Goal: Task Accomplishment & Management: Complete application form

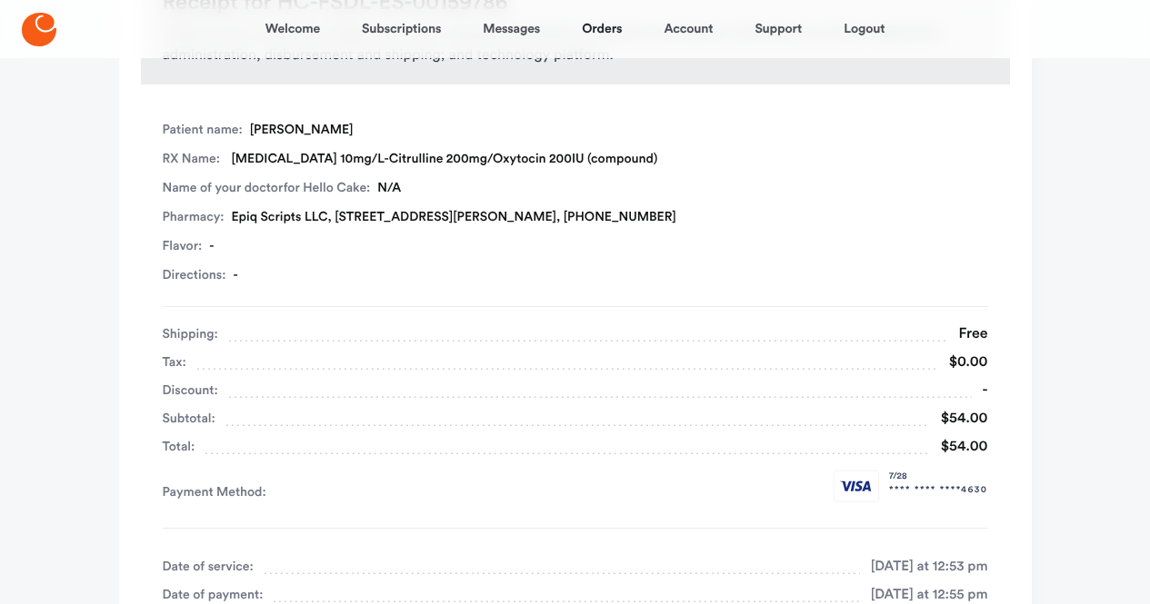
scroll to position [273, 0]
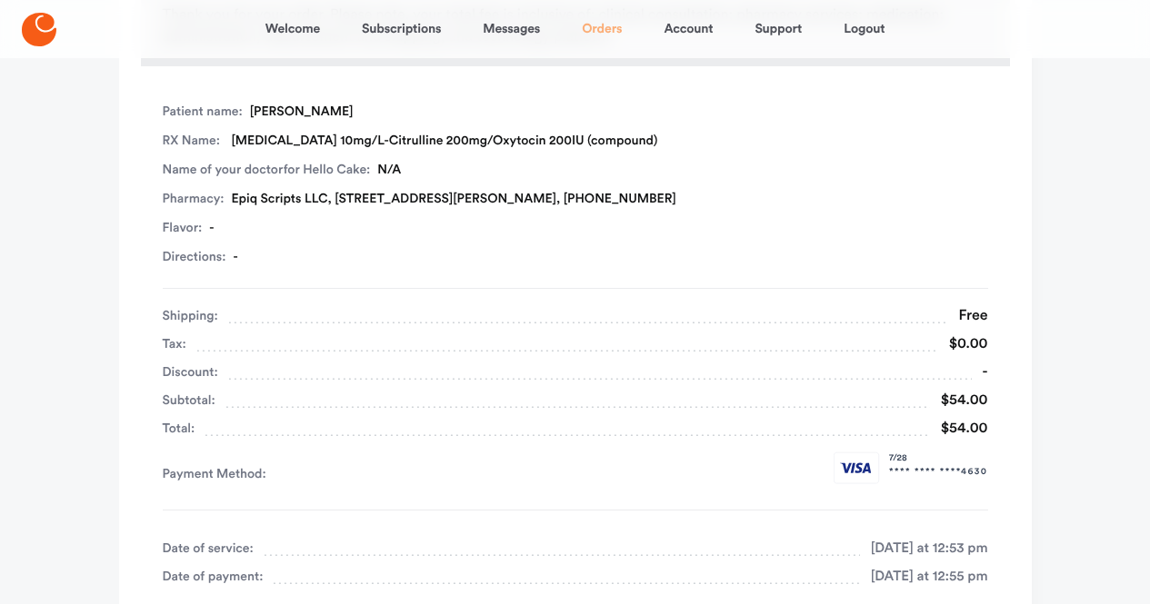
click at [606, 29] on link "Orders" at bounding box center [602, 29] width 40 height 44
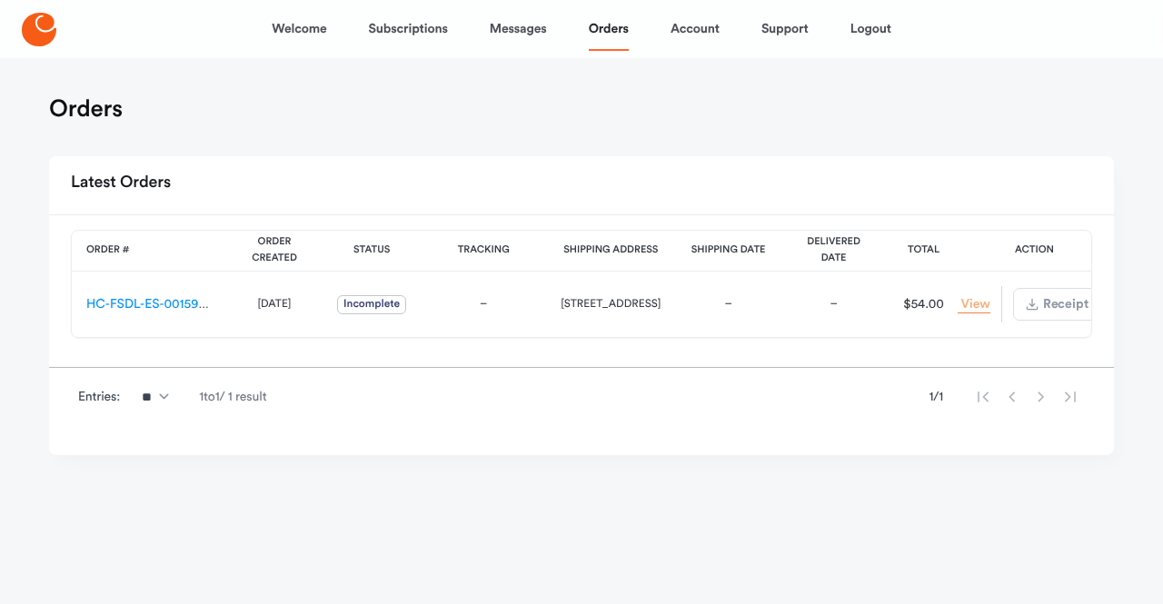
click at [958, 307] on link "View Order" at bounding box center [974, 304] width 33 height 17
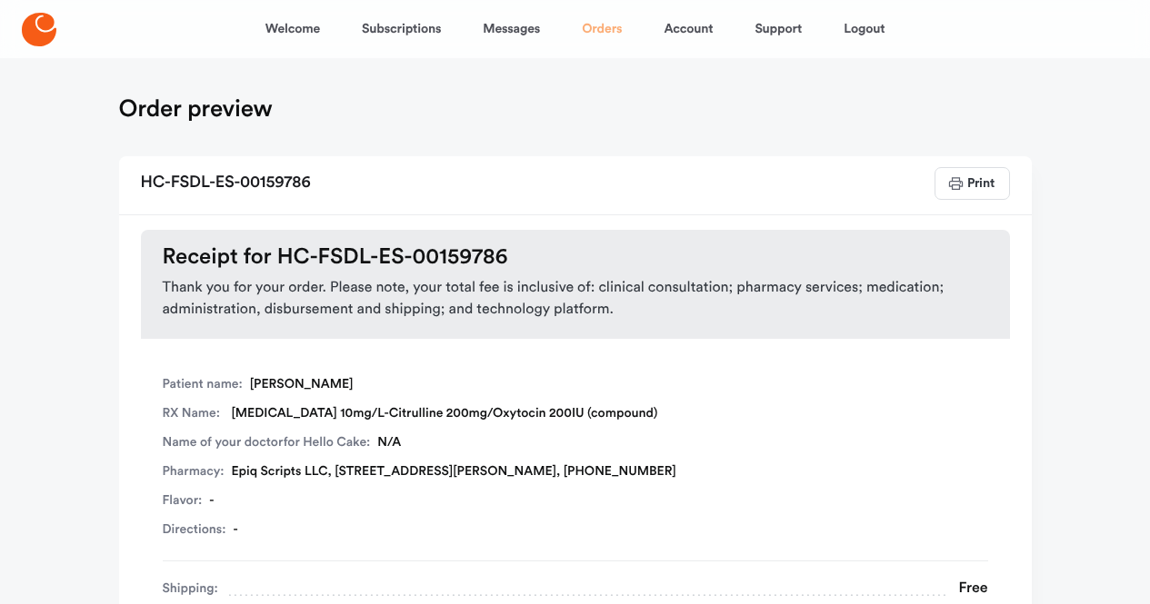
click at [602, 23] on link "Orders" at bounding box center [602, 29] width 40 height 44
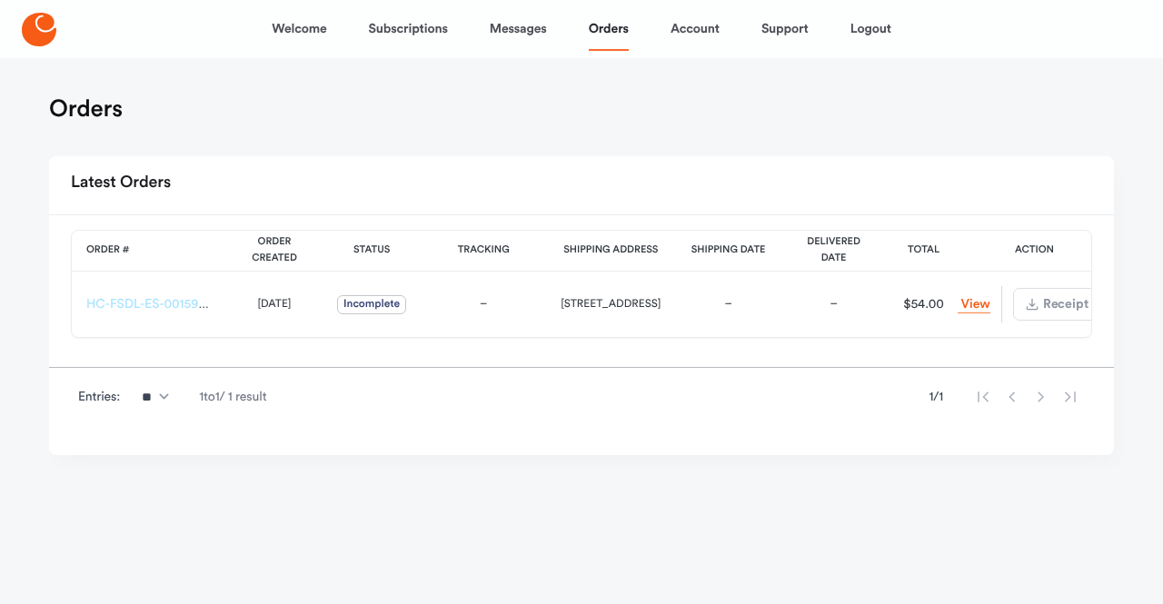
click at [125, 304] on link "HC-FSDL-ES-00159786" at bounding box center [152, 304] width 133 height 13
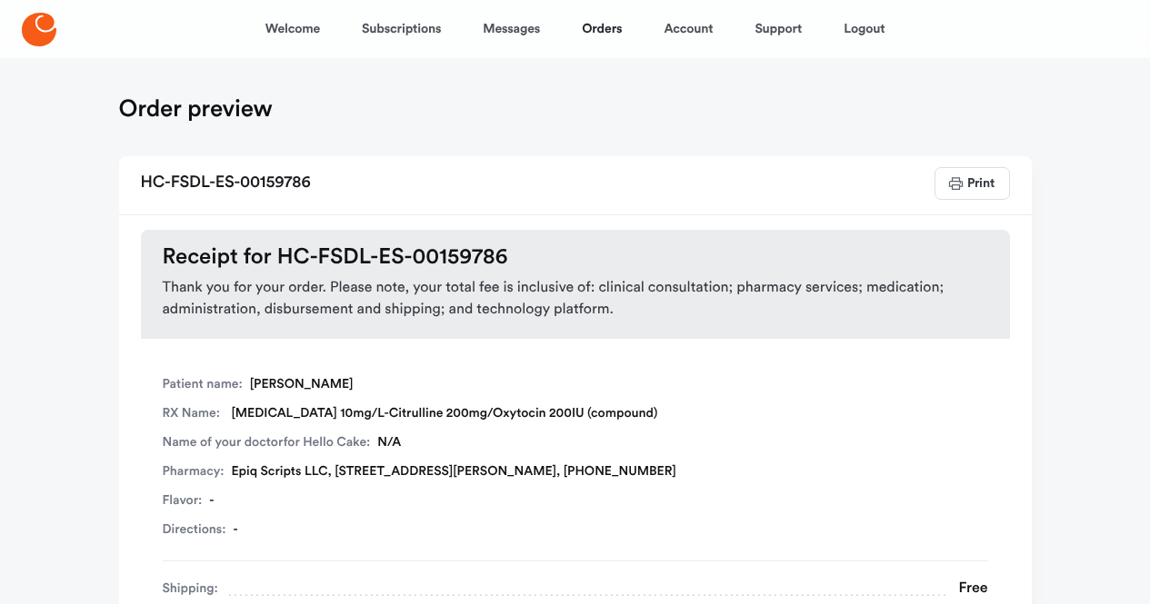
scroll to position [273, 0]
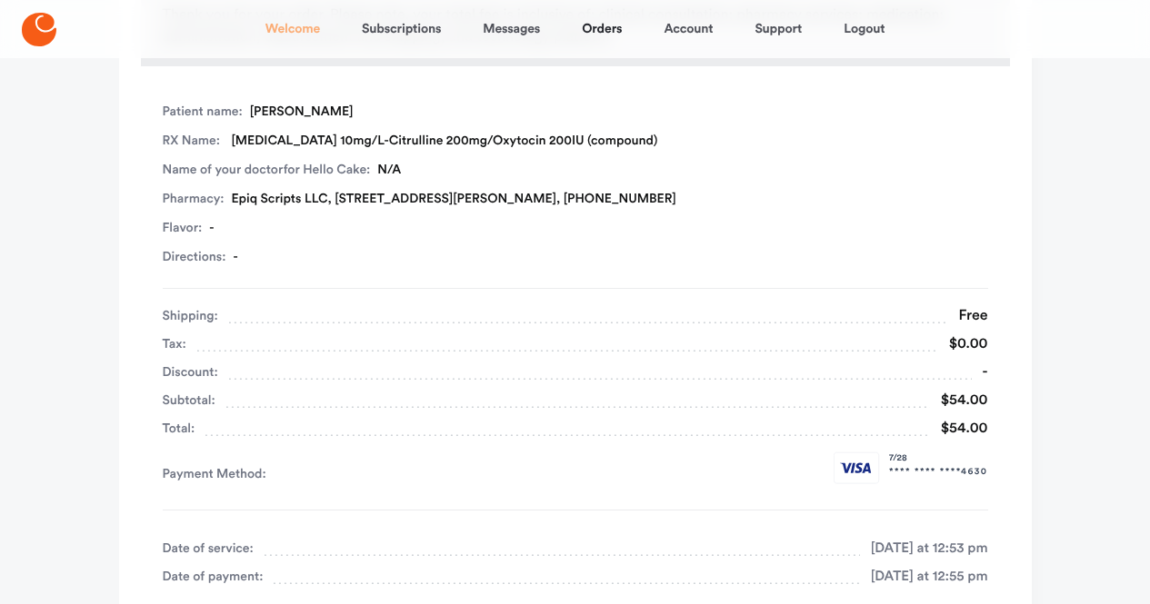
click at [283, 28] on link "Welcome" at bounding box center [292, 29] width 55 height 44
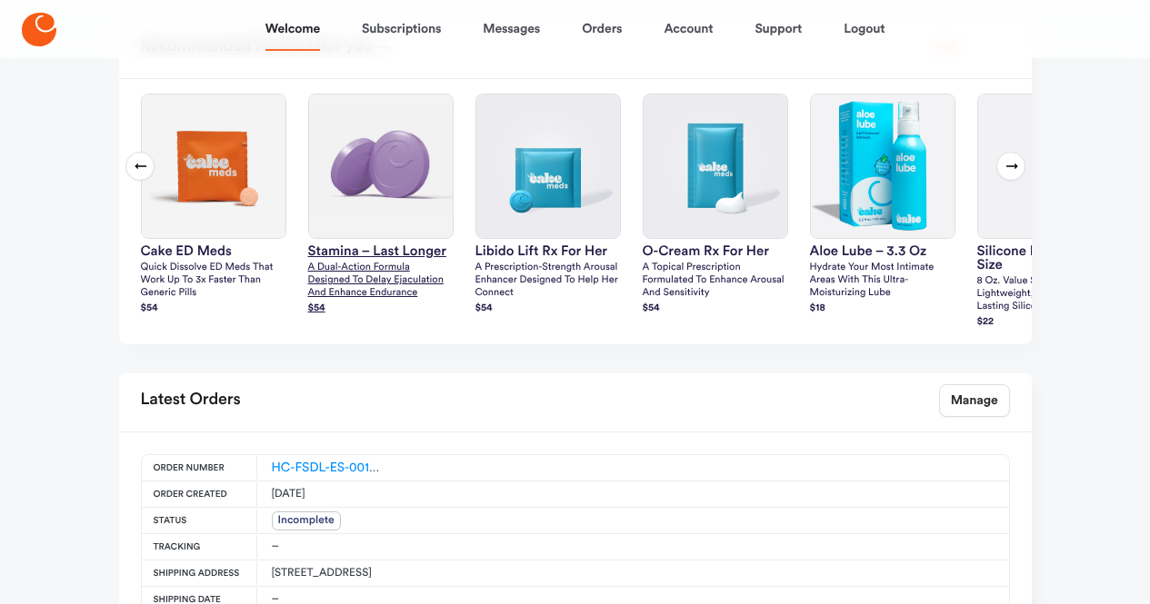
scroll to position [678, 0]
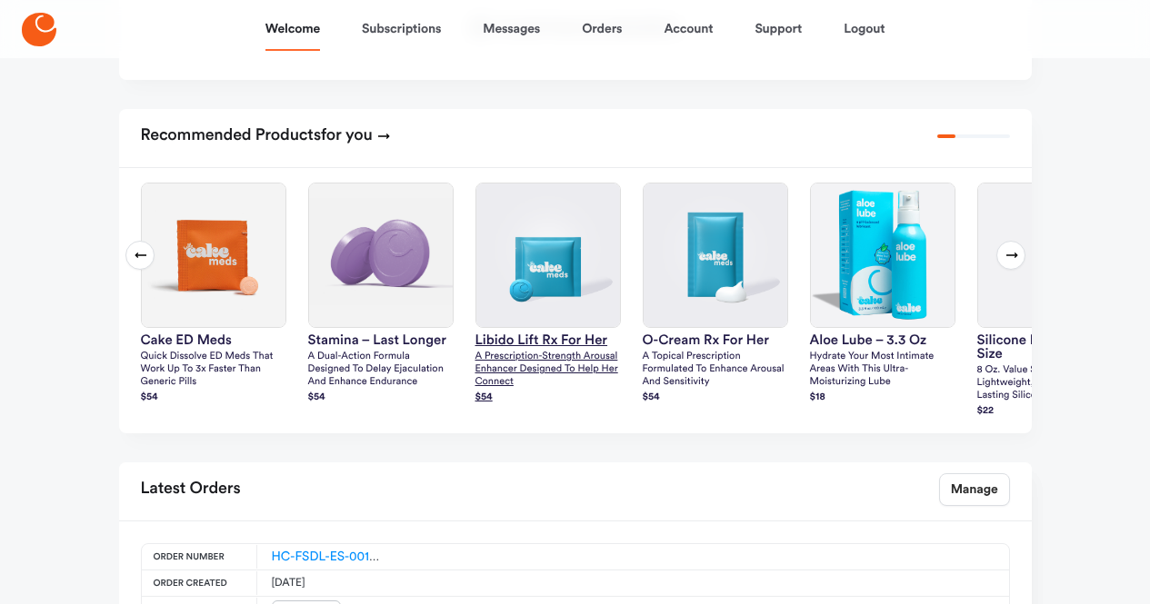
click at [587, 295] on img at bounding box center [548, 256] width 144 height 144
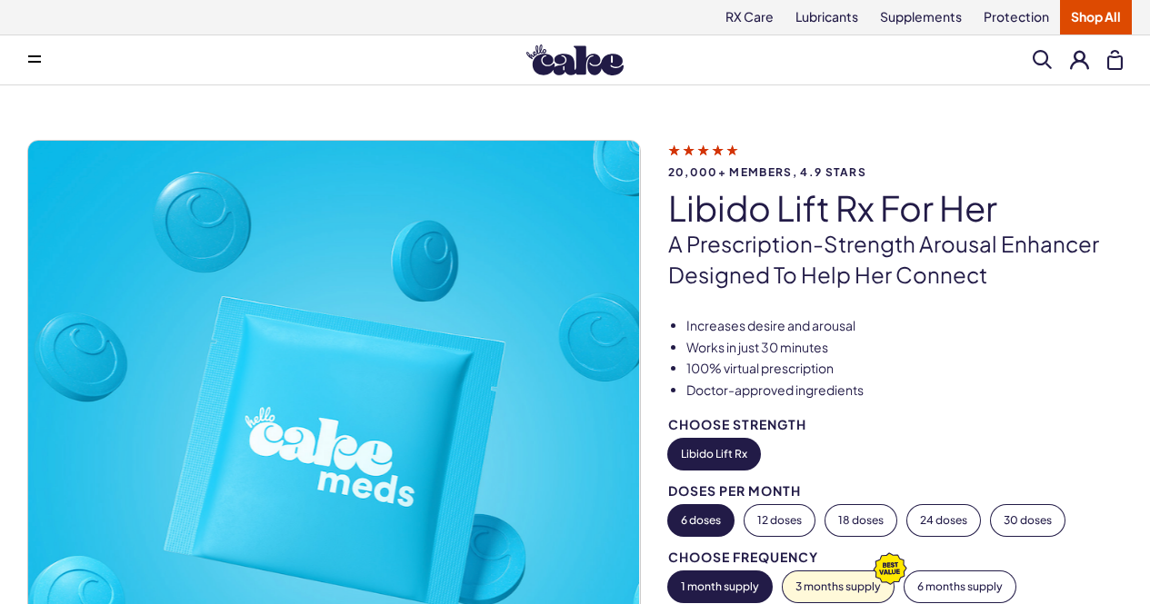
click at [38, 61] on icon at bounding box center [34, 62] width 13 height 2
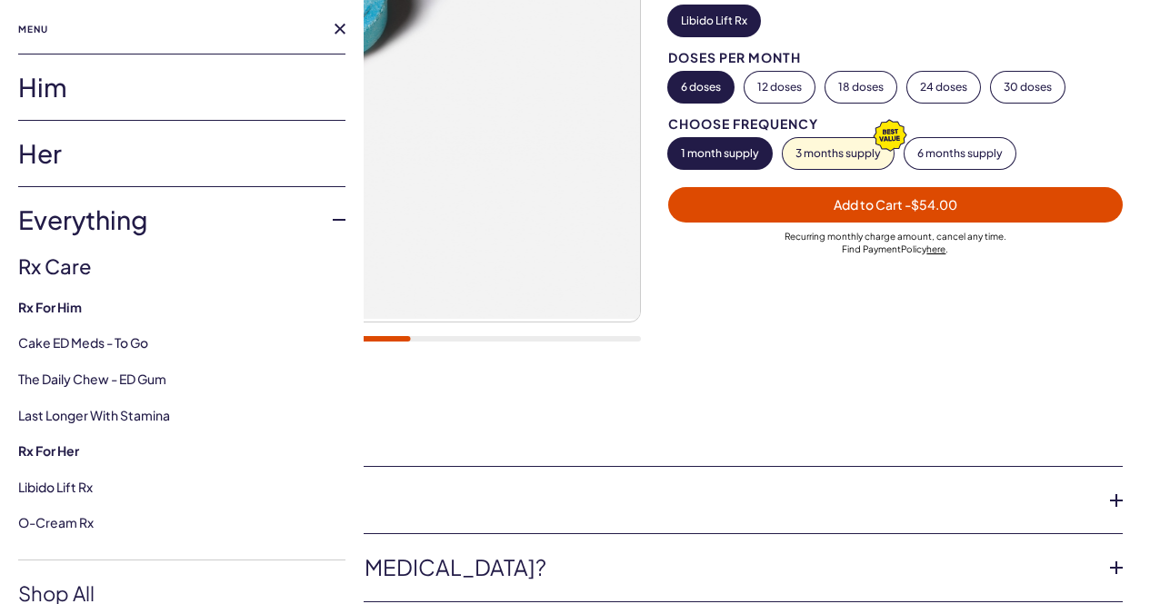
scroll to position [454, 0]
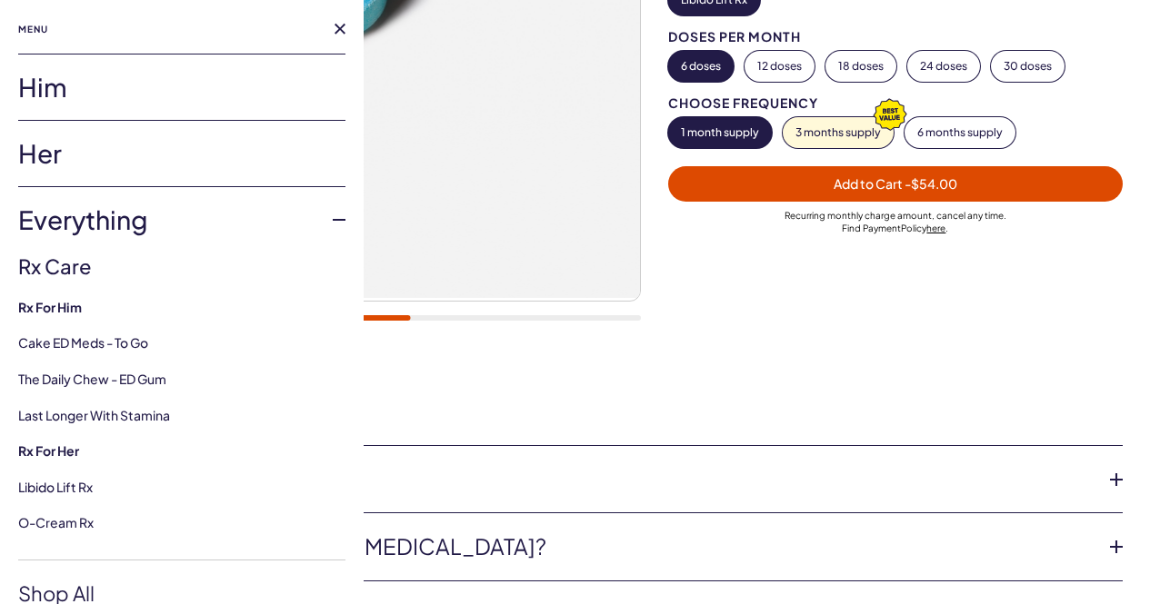
click at [335, 30] on button at bounding box center [340, 29] width 11 height 11
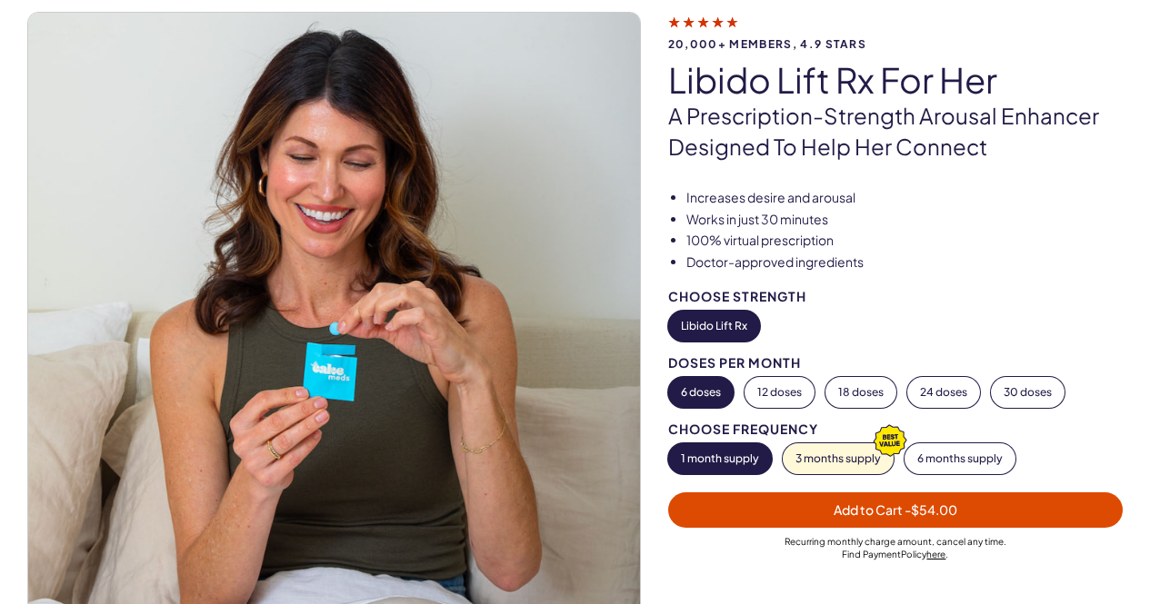
scroll to position [0, 0]
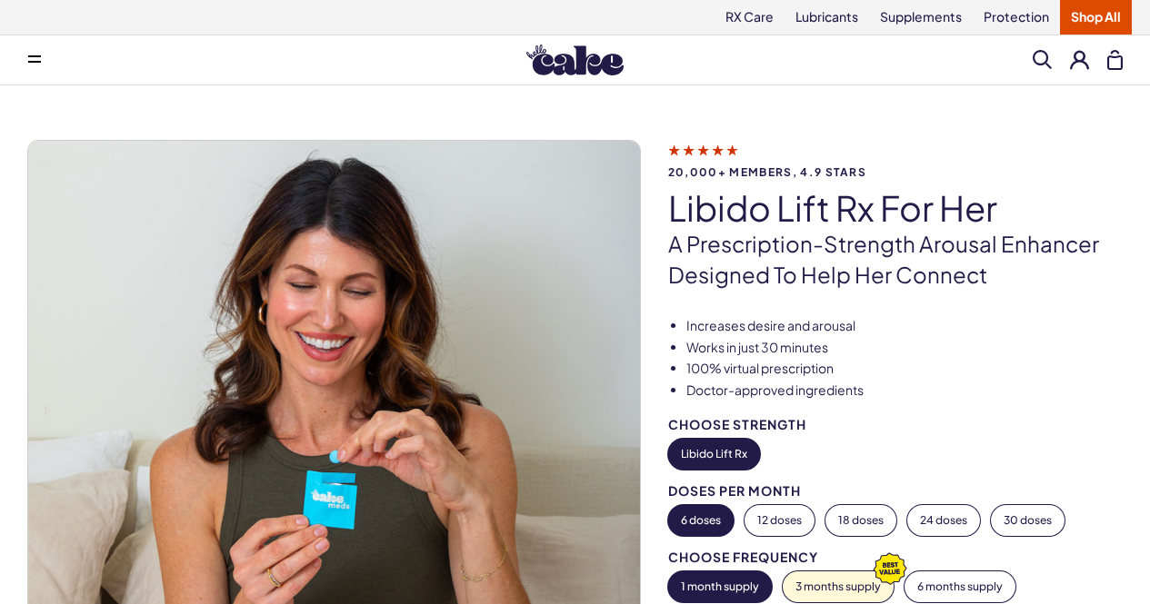
click at [1075, 61] on button at bounding box center [1079, 59] width 19 height 19
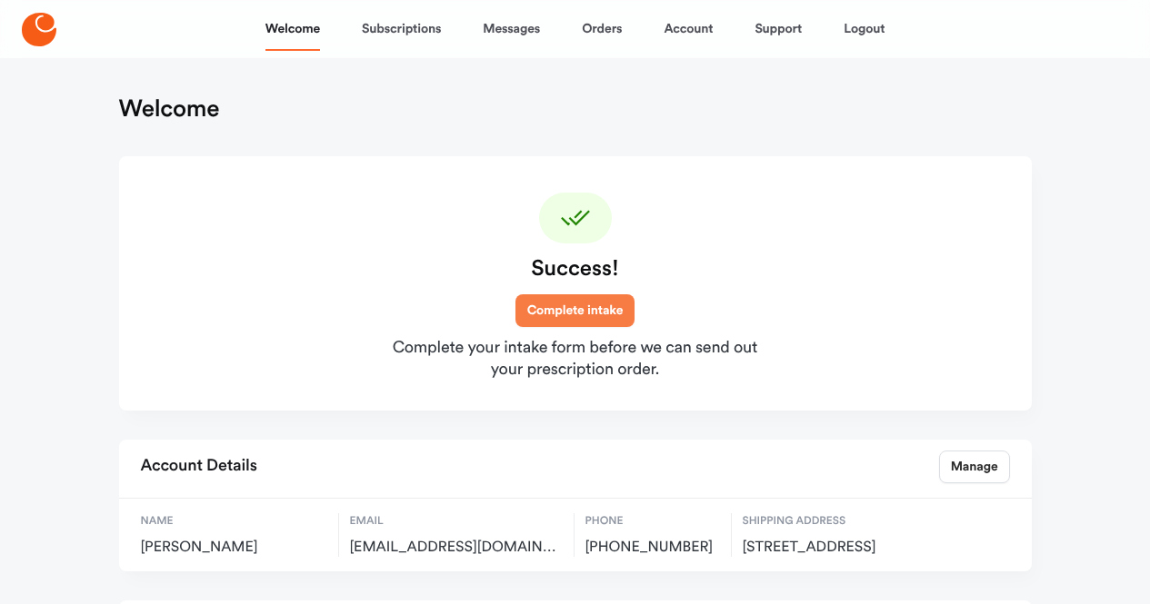
click at [567, 306] on link "Complete intake" at bounding box center [575, 311] width 120 height 33
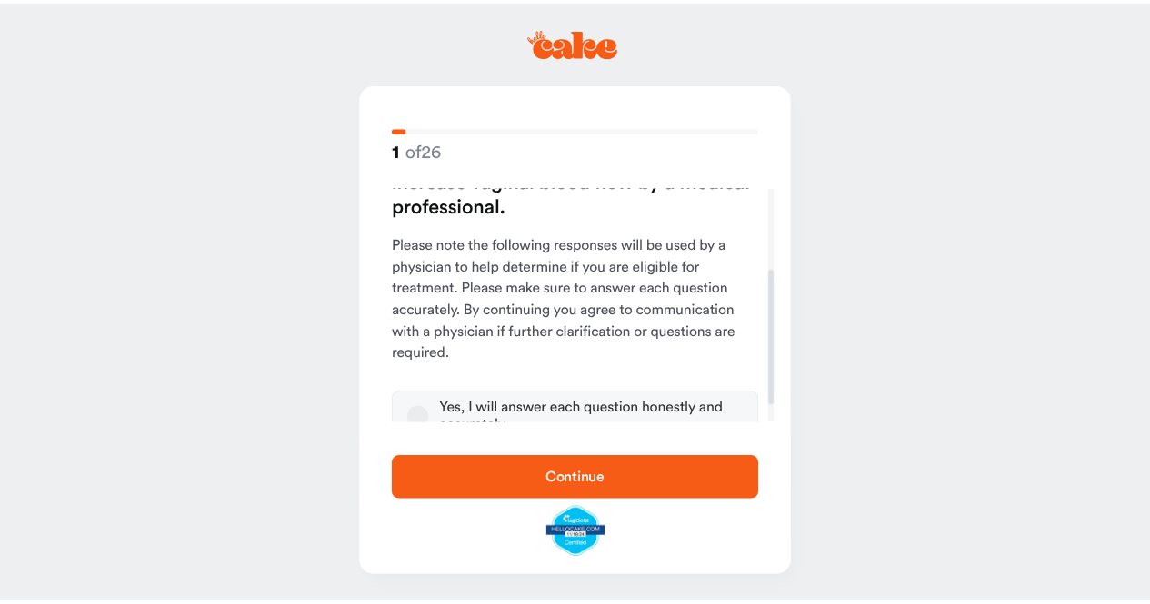
scroll to position [175, 0]
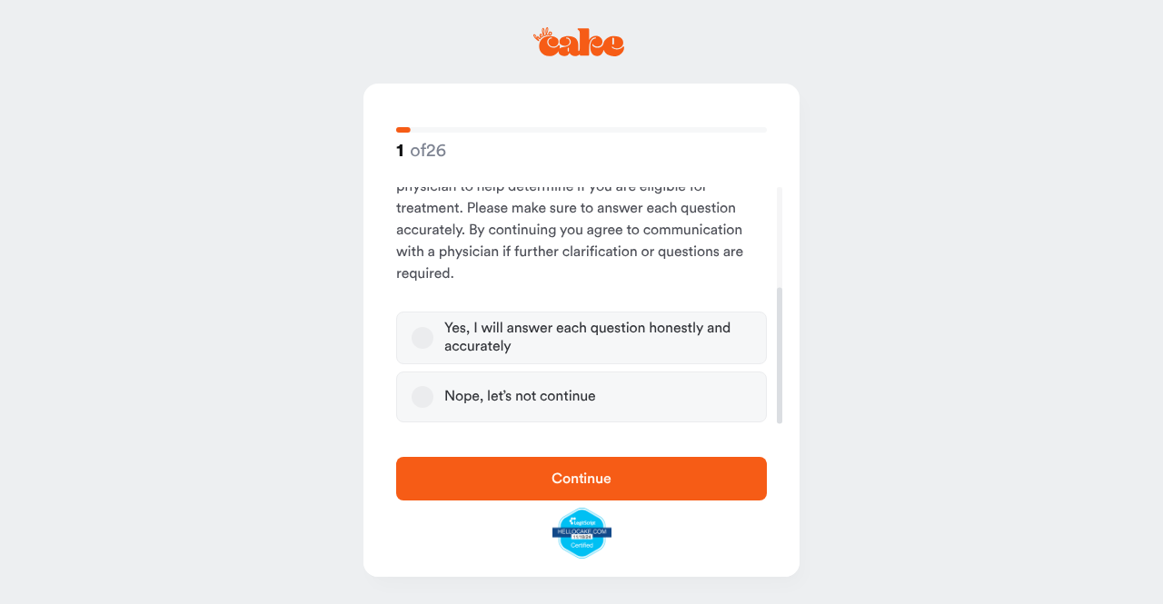
click at [420, 340] on button "Yes, I will answer each question honestly and accurately" at bounding box center [423, 338] width 22 height 22
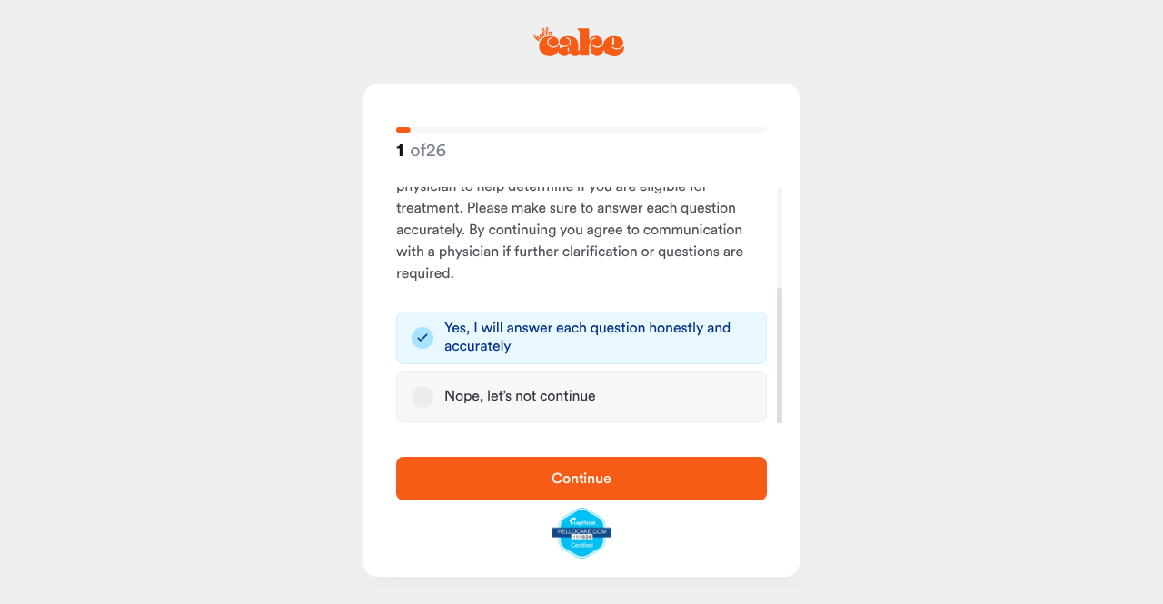
click at [559, 479] on span "Continue" at bounding box center [582, 479] width 60 height 15
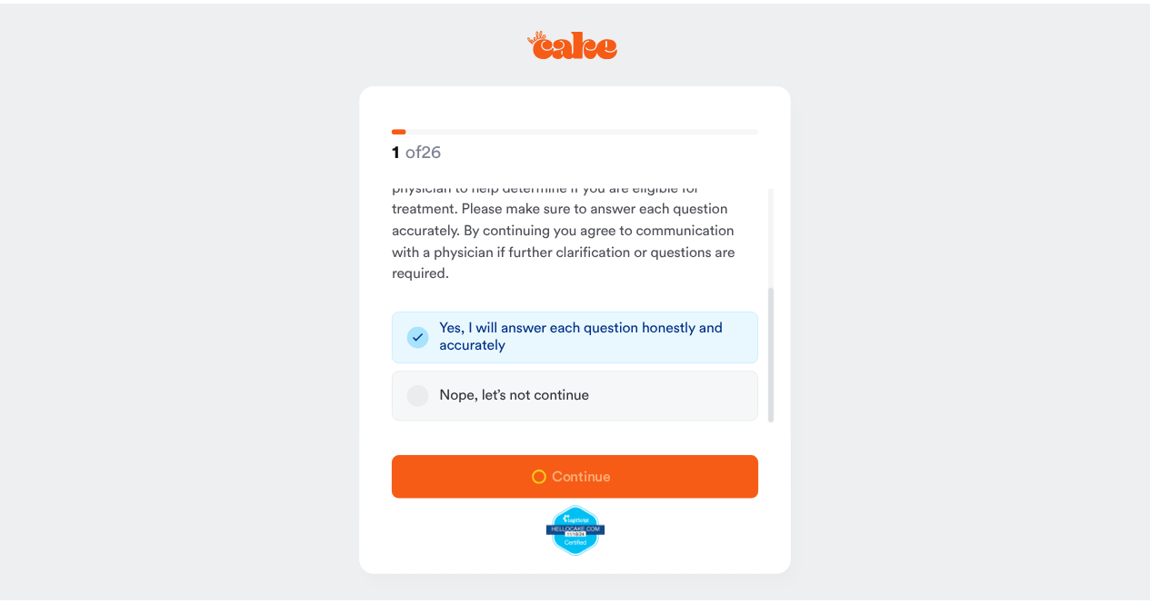
scroll to position [0, 0]
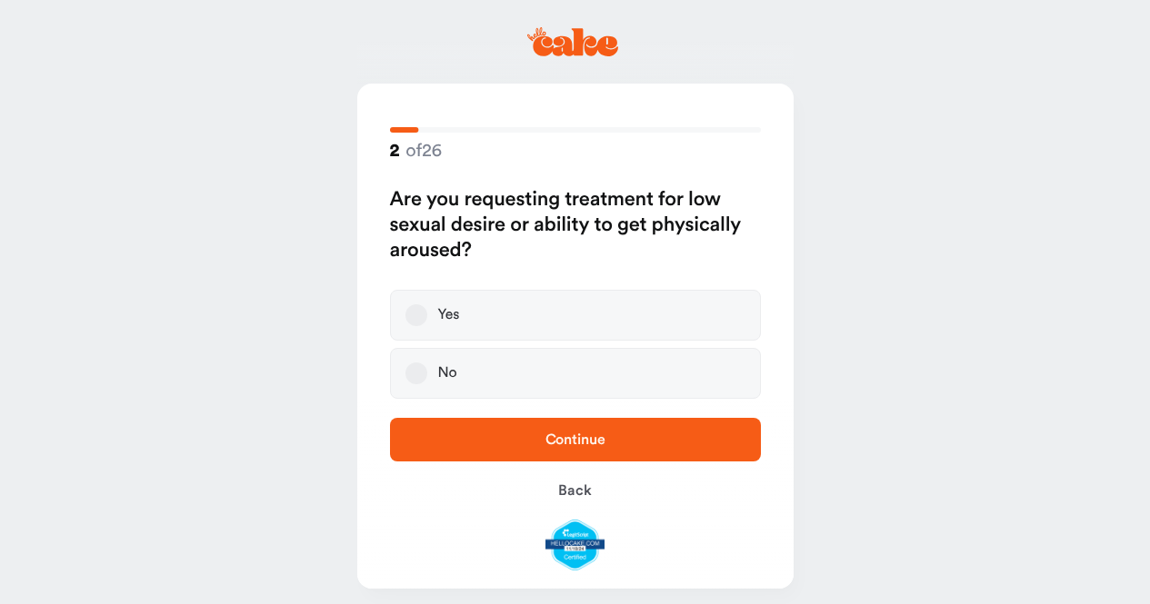
click at [417, 321] on button "Yes" at bounding box center [416, 316] width 22 height 22
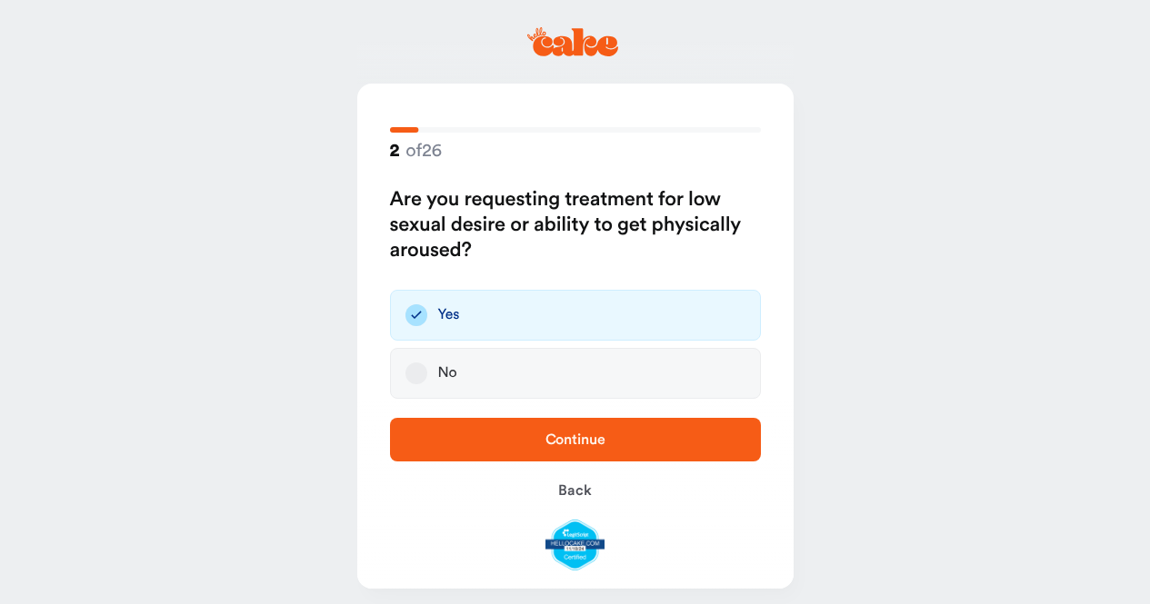
click at [560, 442] on span "Continue" at bounding box center [575, 440] width 60 height 15
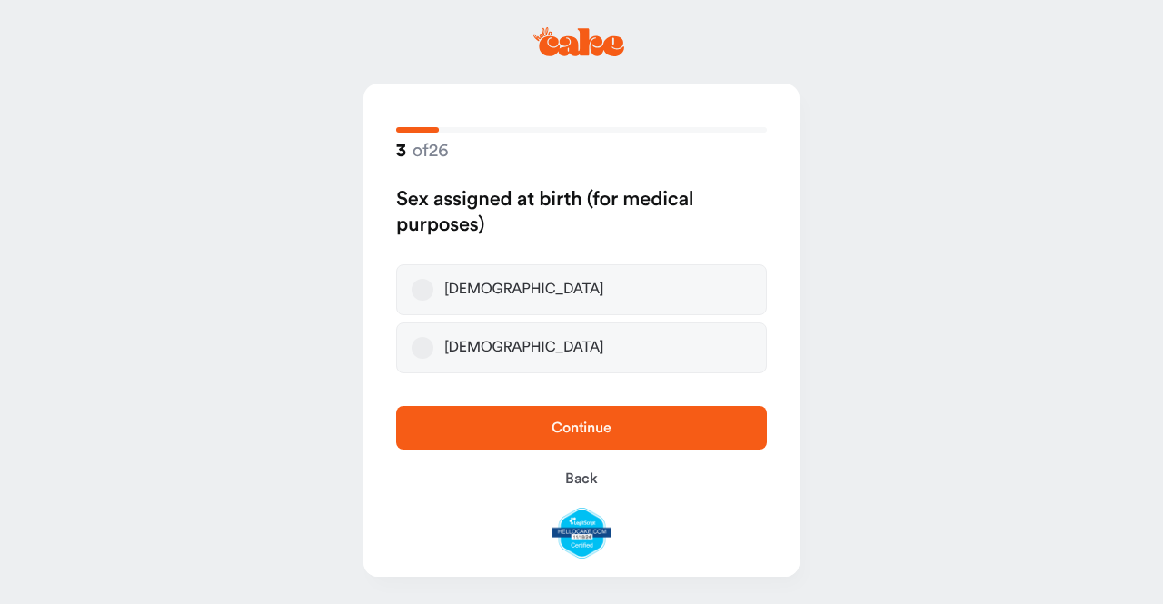
click at [422, 295] on button "Female" at bounding box center [423, 290] width 22 height 22
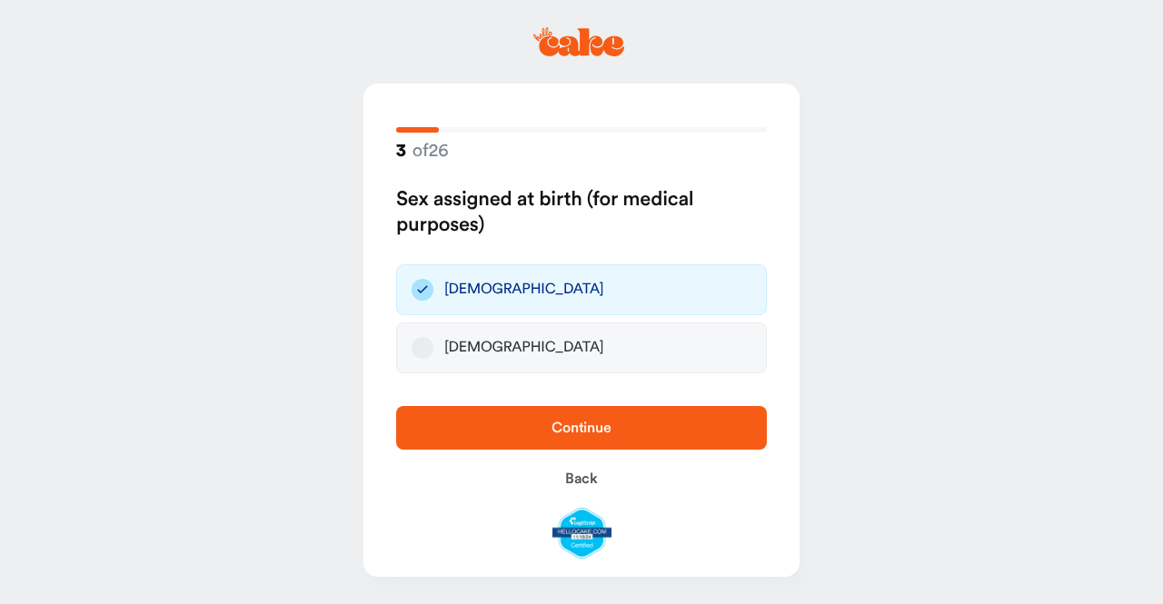
click at [565, 434] on span "Continue" at bounding box center [582, 428] width 60 height 15
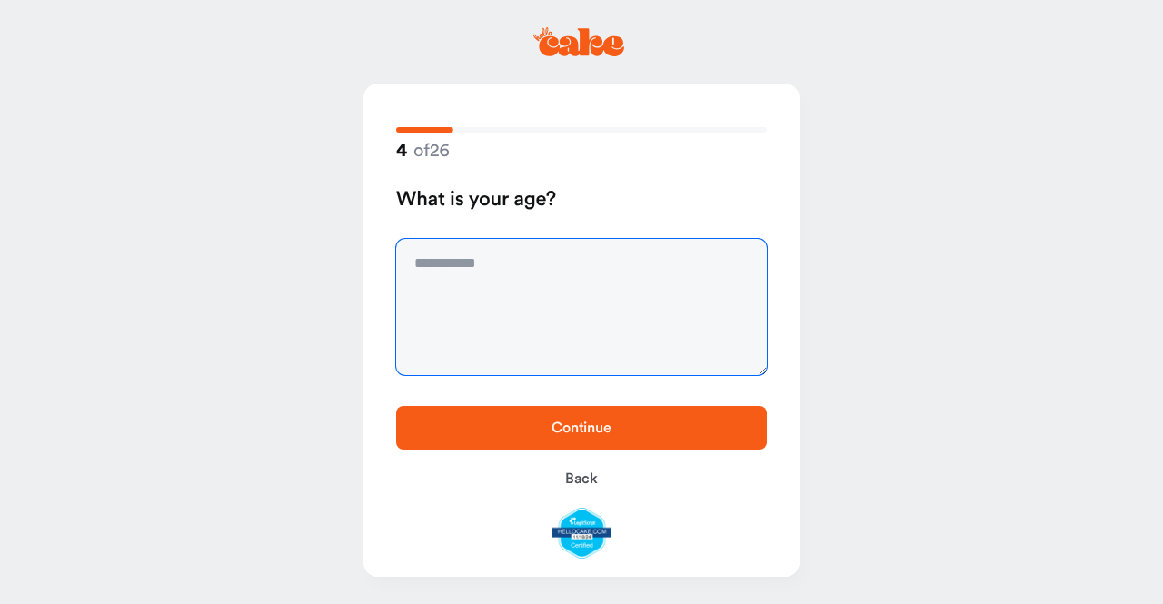
click at [452, 252] on textarea at bounding box center [581, 307] width 371 height 136
type textarea "**"
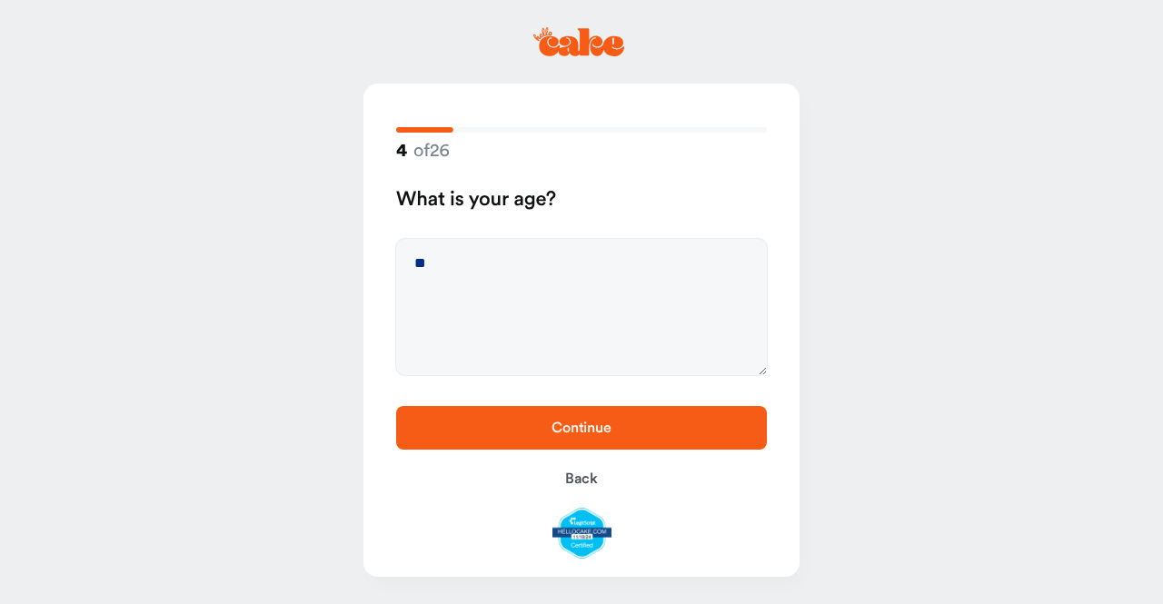
click at [566, 424] on span "Continue" at bounding box center [582, 428] width 60 height 15
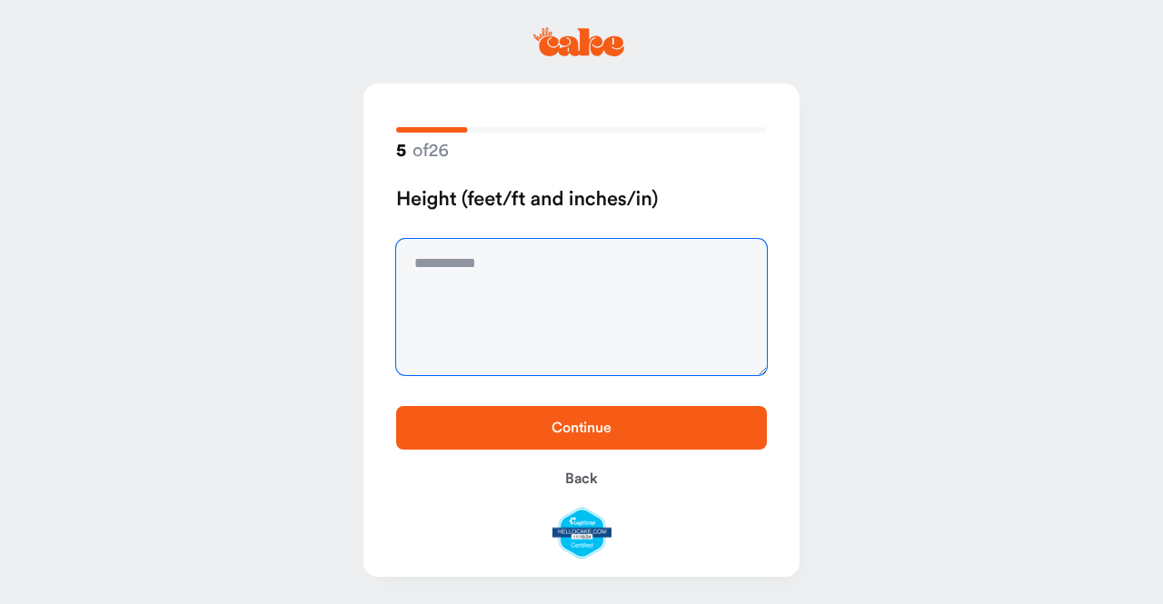
click at [504, 275] on textarea at bounding box center [581, 307] width 371 height 136
type textarea "***"
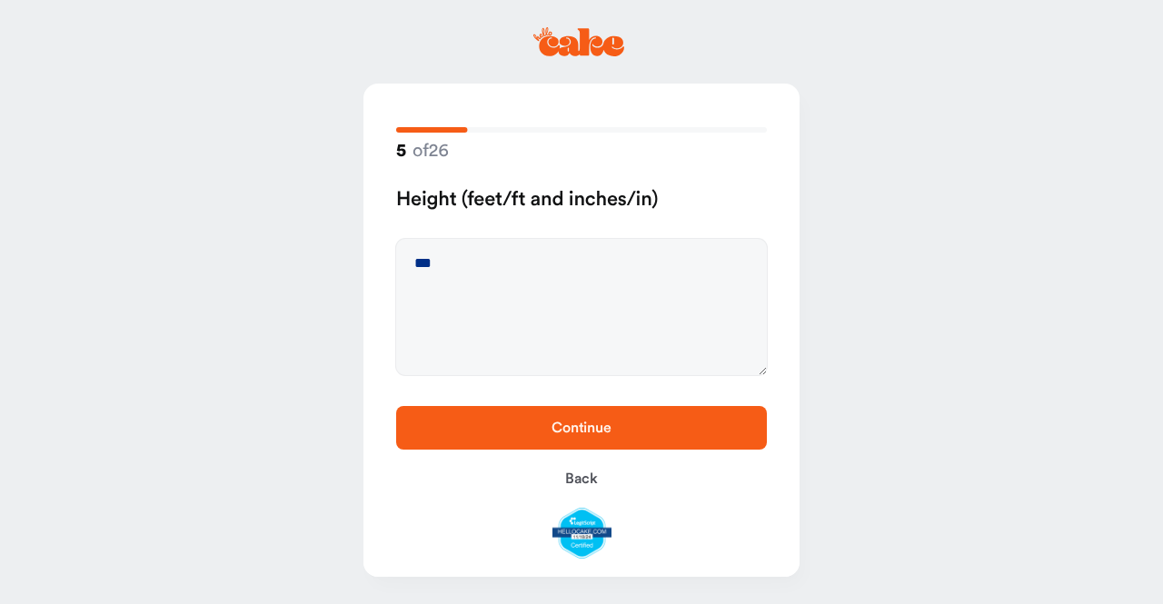
click at [558, 432] on span "Continue" at bounding box center [582, 428] width 60 height 15
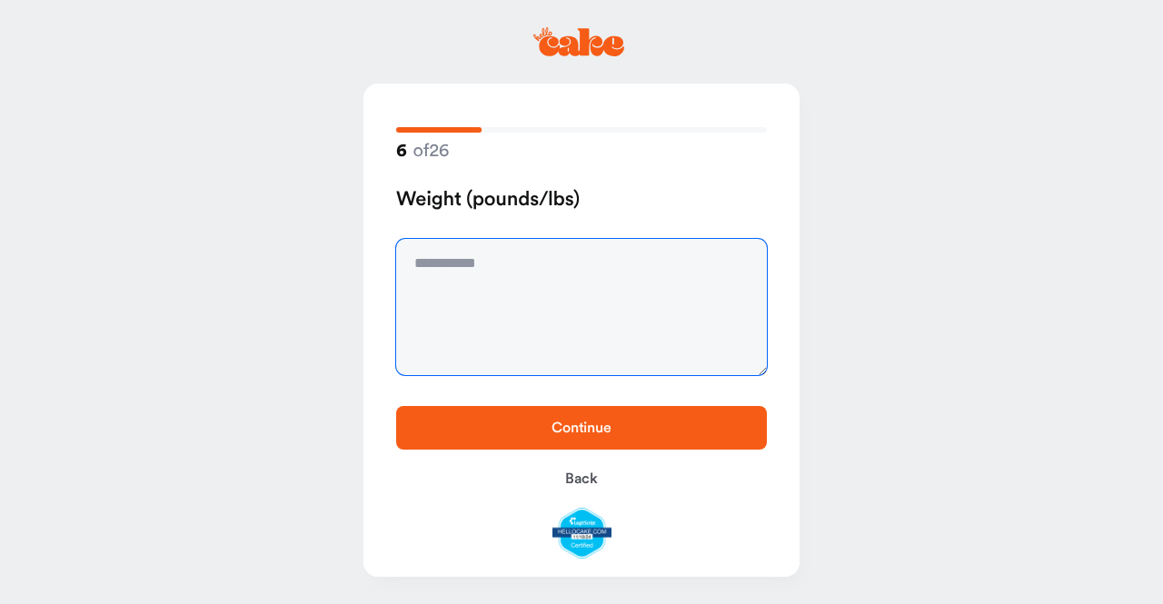
click at [473, 272] on textarea at bounding box center [581, 307] width 371 height 136
type textarea "***"
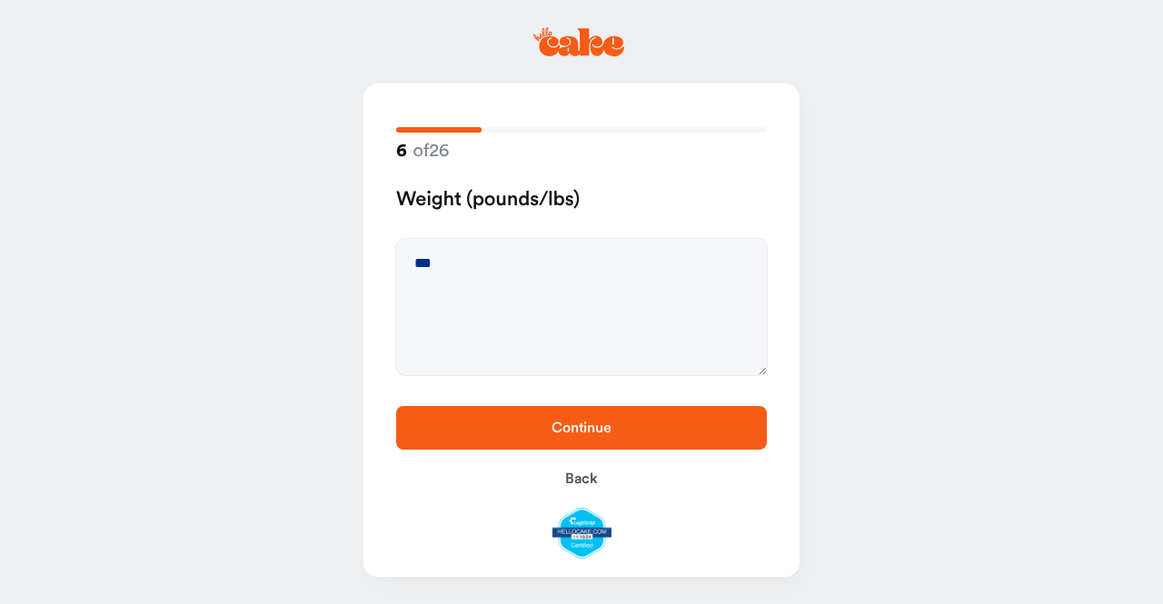
click at [574, 434] on span "Continue" at bounding box center [582, 428] width 60 height 15
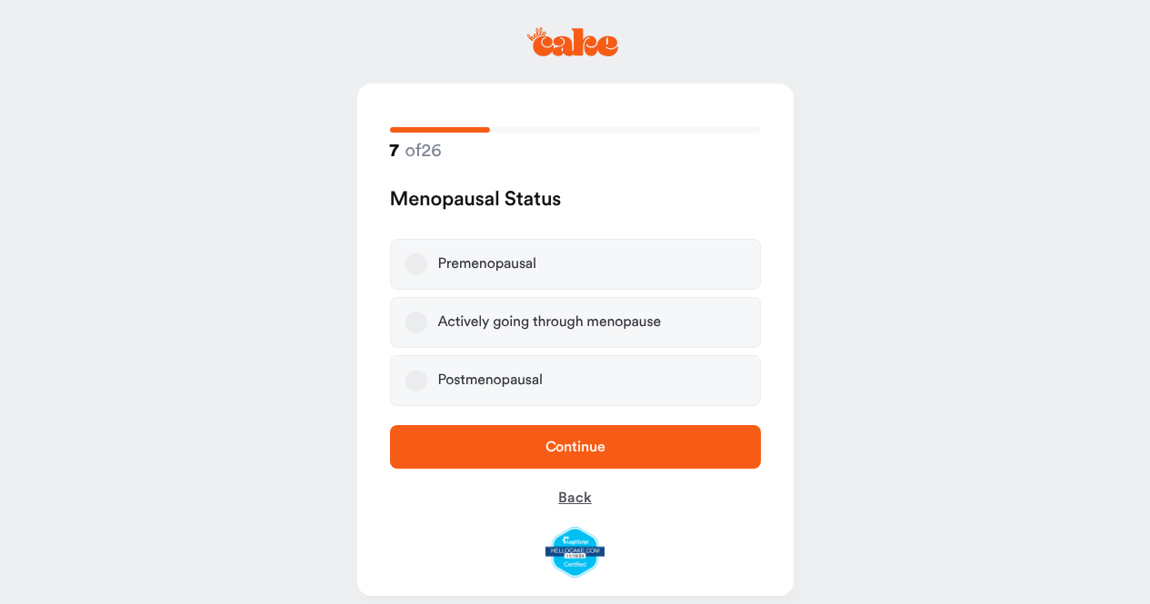
click at [579, 494] on span "Back" at bounding box center [574, 498] width 33 height 15
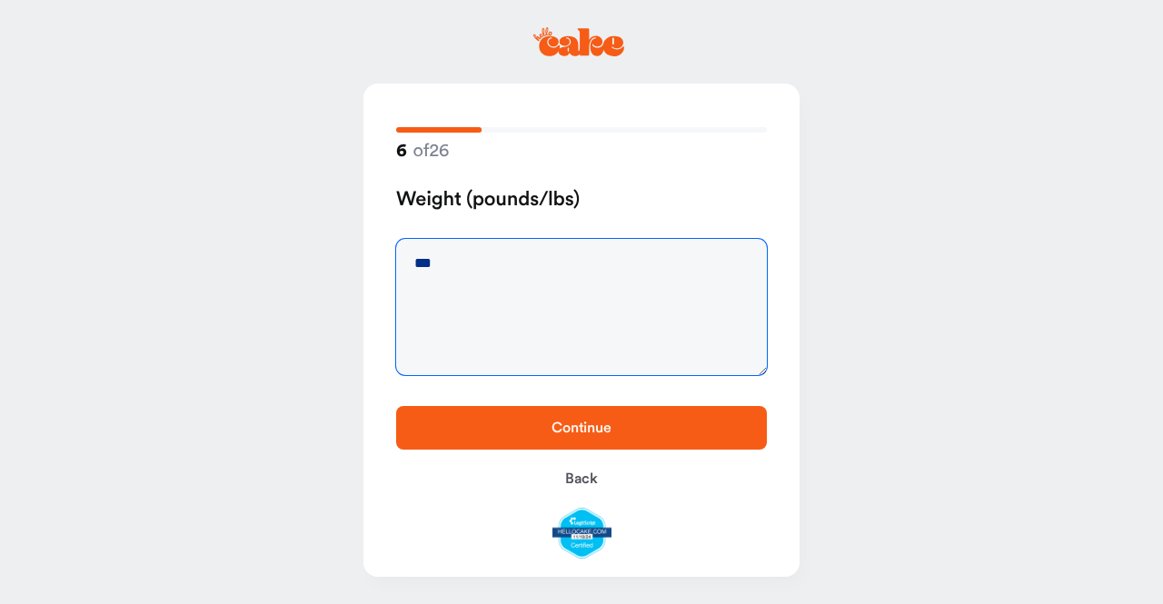
click at [456, 264] on textarea "***" at bounding box center [581, 307] width 371 height 136
type textarea "***"
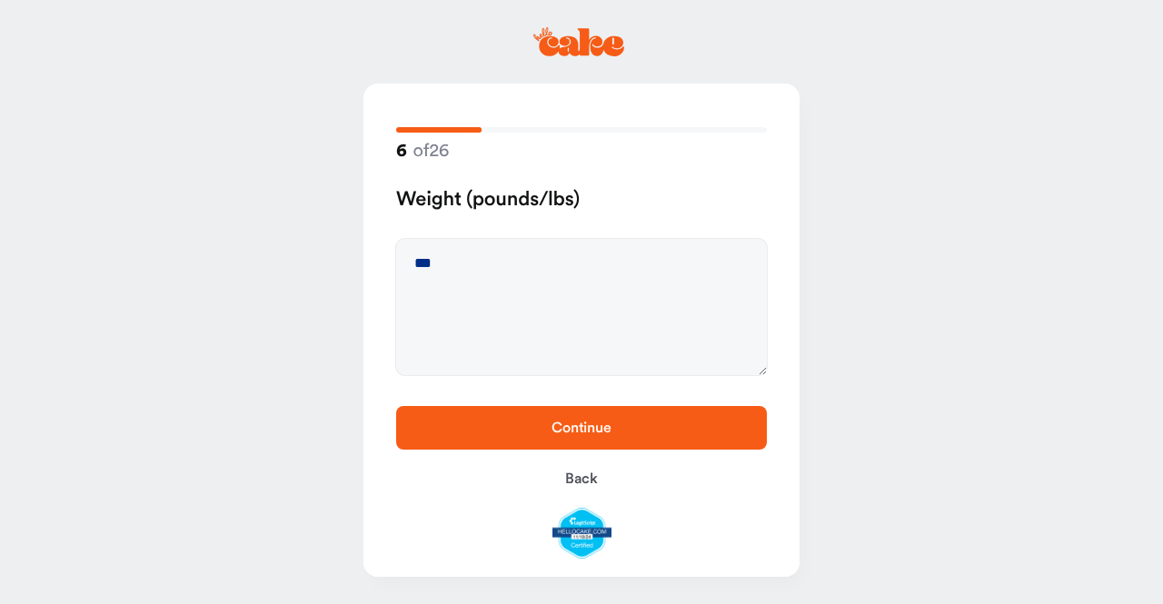
click at [566, 437] on span "Continue" at bounding box center [581, 428] width 313 height 22
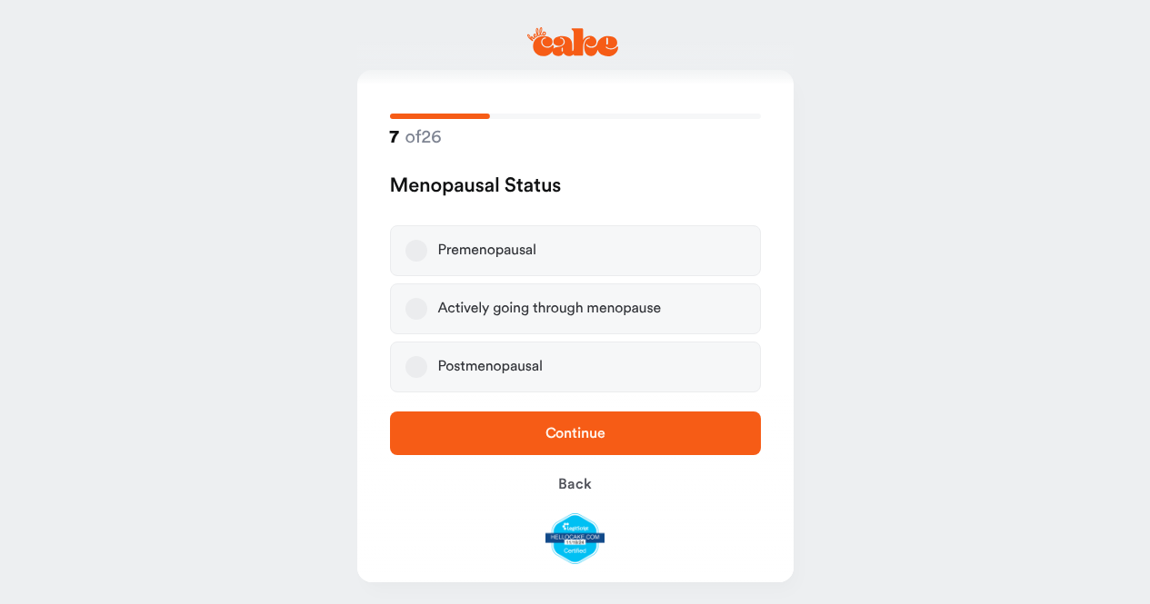
scroll to position [18, 0]
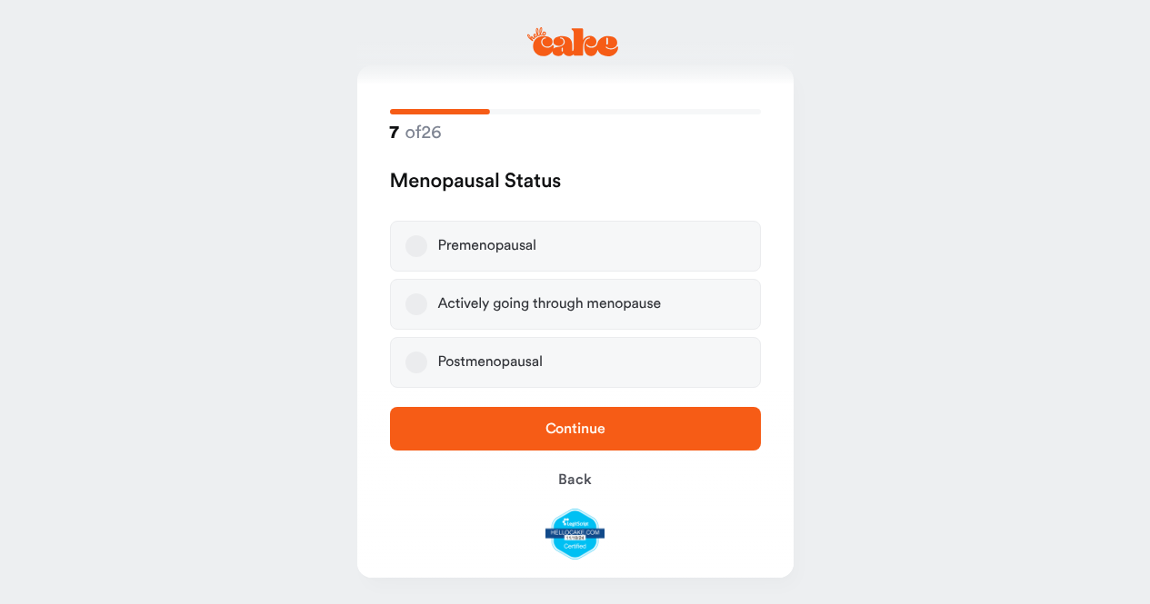
click at [416, 250] on button "Premenopausal" at bounding box center [416, 246] width 22 height 22
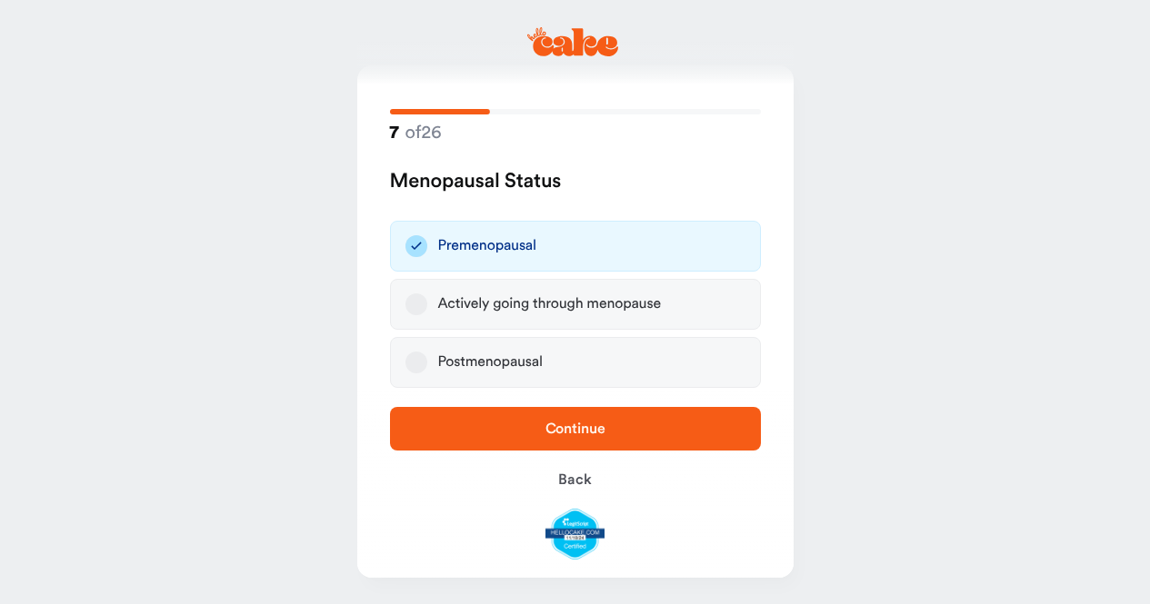
click at [547, 434] on span "Continue" at bounding box center [575, 429] width 60 height 15
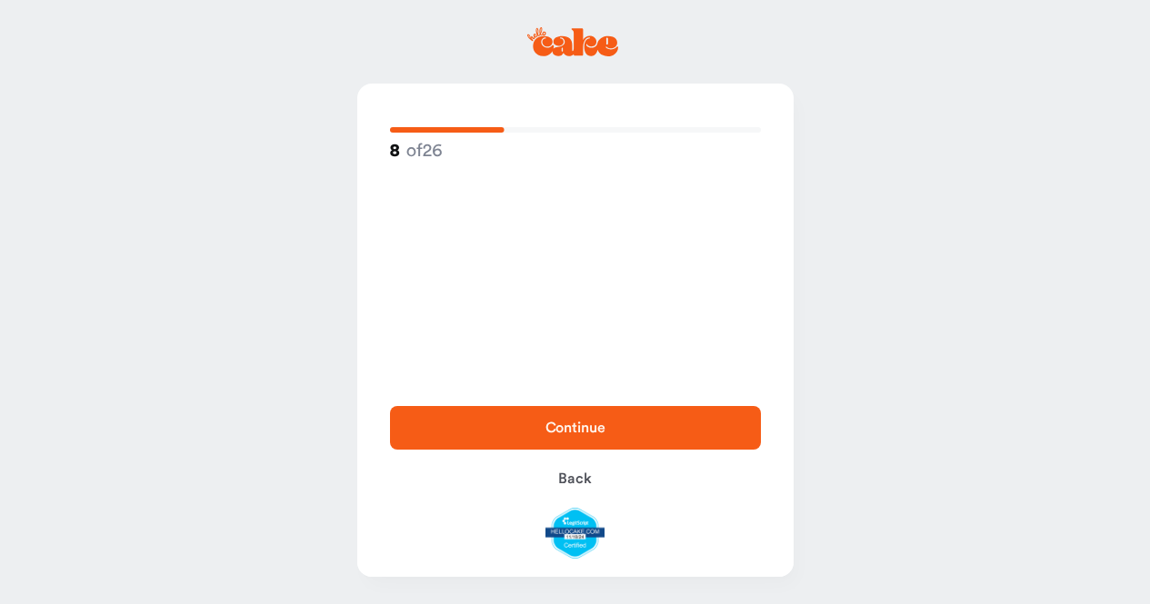
scroll to position [0, 0]
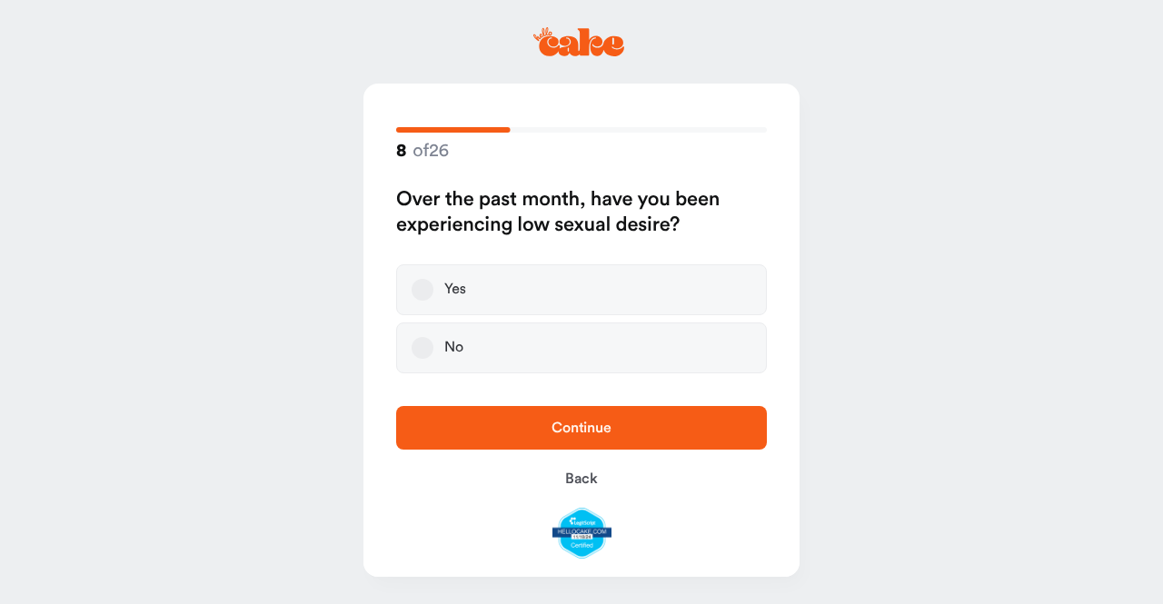
click at [426, 287] on button "Yes" at bounding box center [423, 290] width 22 height 22
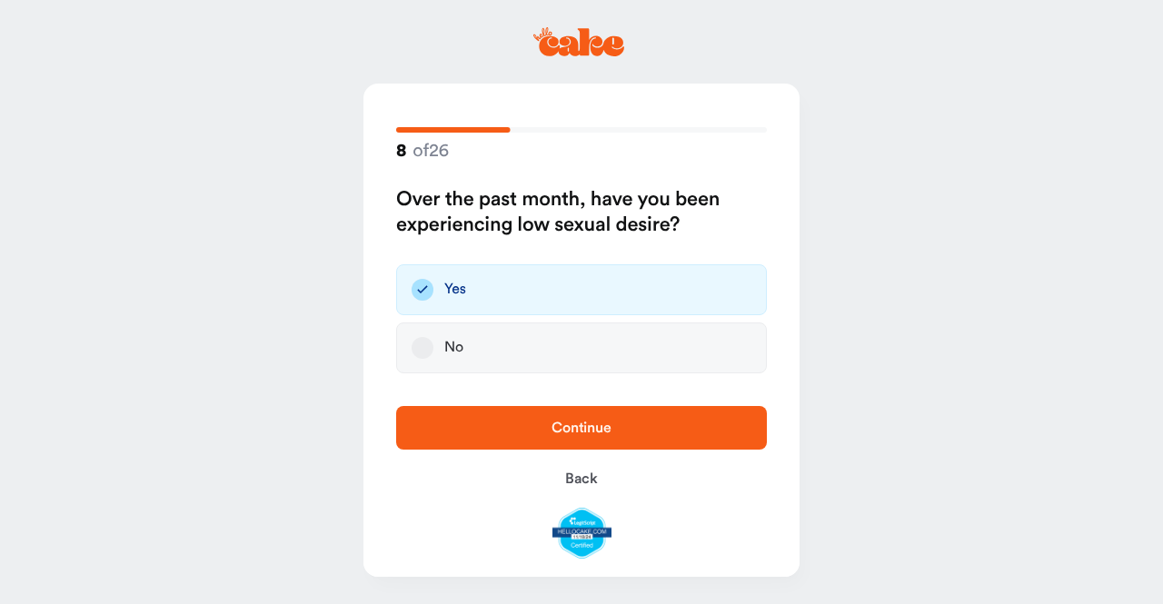
click at [564, 434] on span "Continue" at bounding box center [582, 428] width 60 height 15
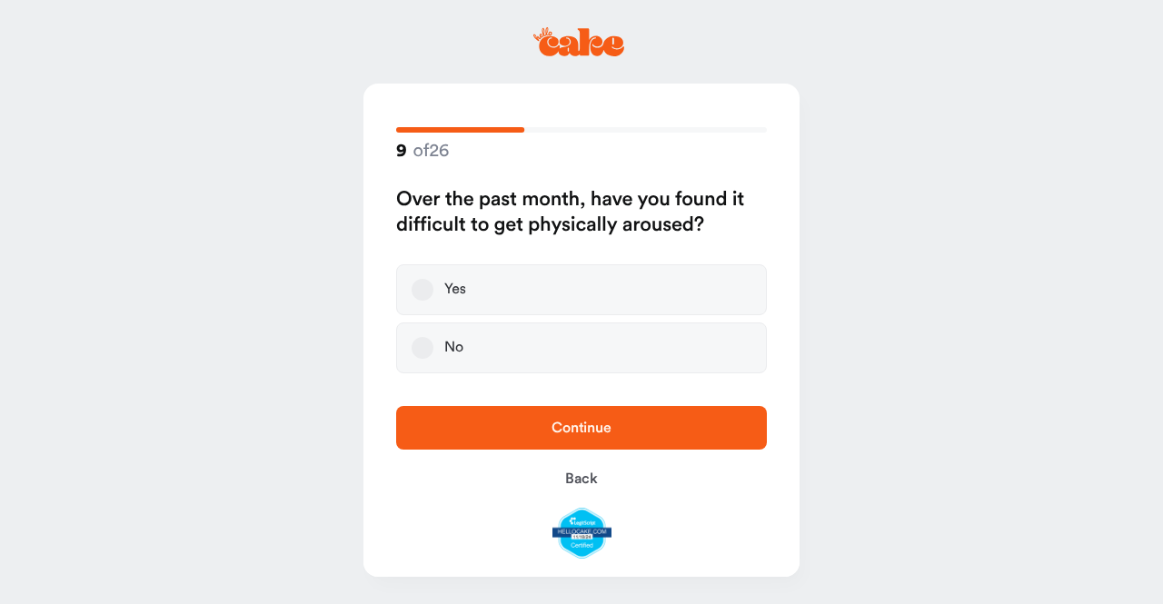
click at [423, 295] on button "Yes" at bounding box center [423, 290] width 22 height 22
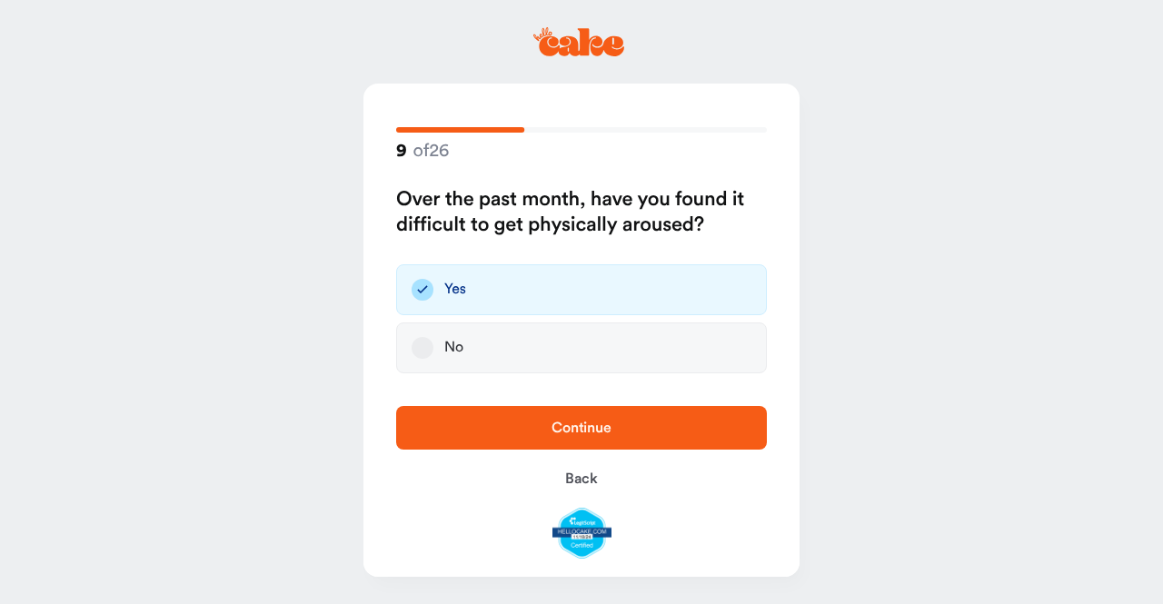
click at [560, 430] on span "Continue" at bounding box center [582, 428] width 60 height 15
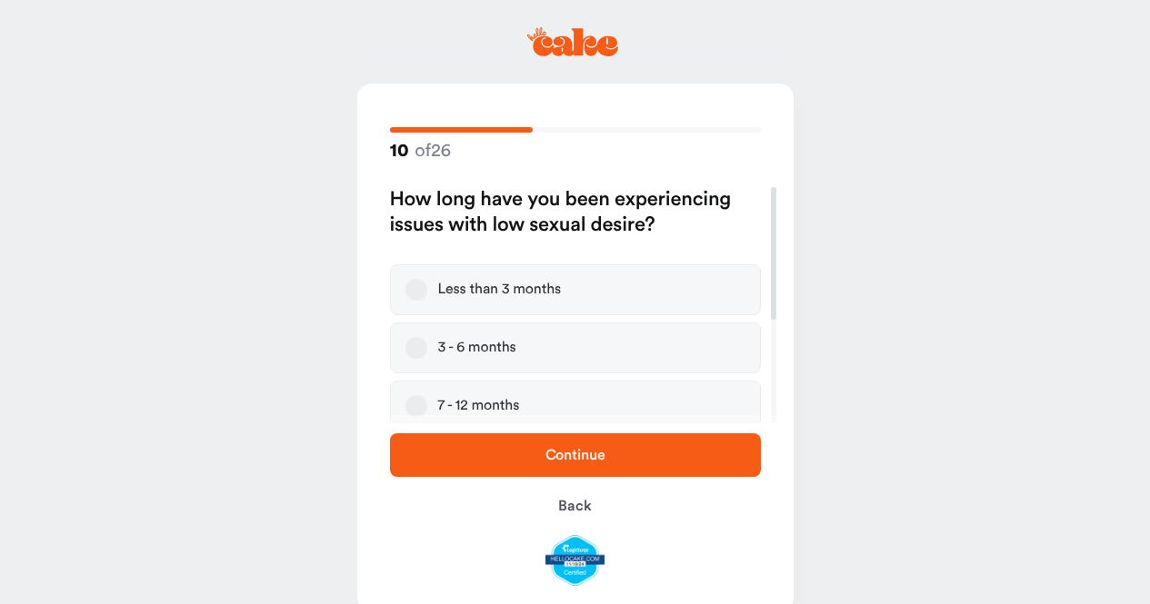
click at [415, 292] on button "Less than 3 months" at bounding box center [416, 290] width 22 height 22
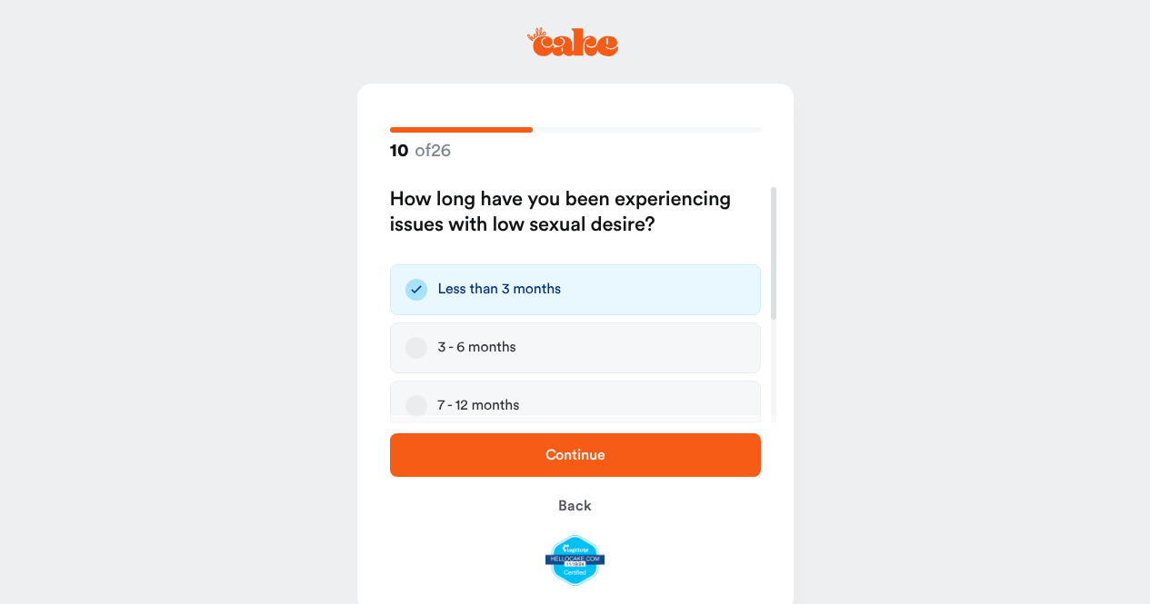
click at [559, 464] on span "Continue" at bounding box center [575, 455] width 313 height 22
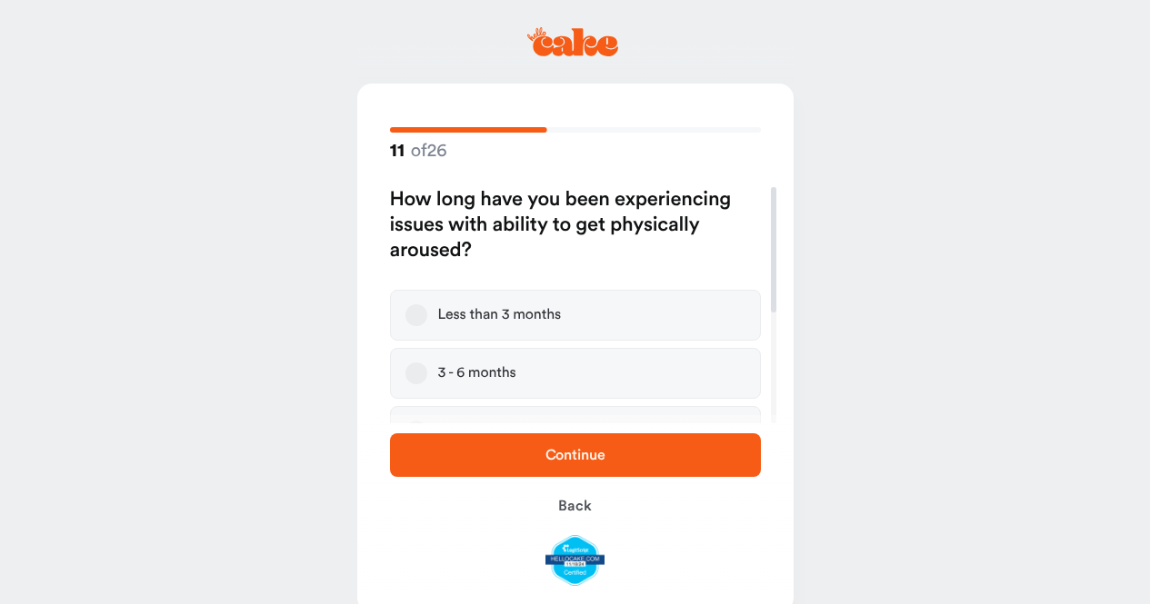
click at [421, 315] on button "Less than 3 months" at bounding box center [416, 316] width 22 height 22
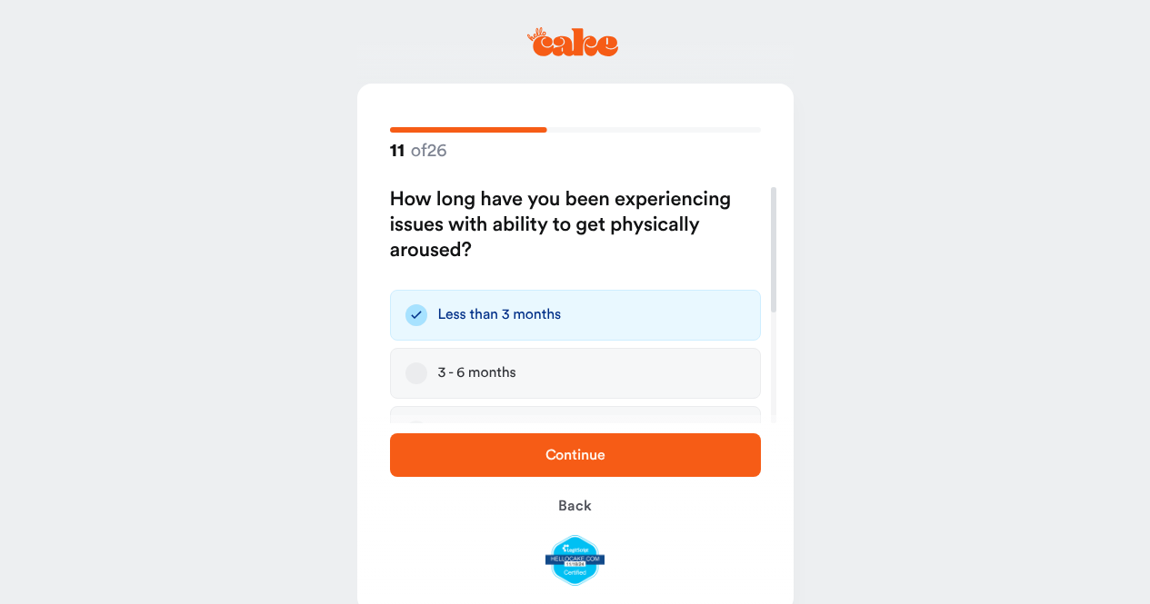
click at [534, 442] on button "Continue" at bounding box center [575, 456] width 371 height 44
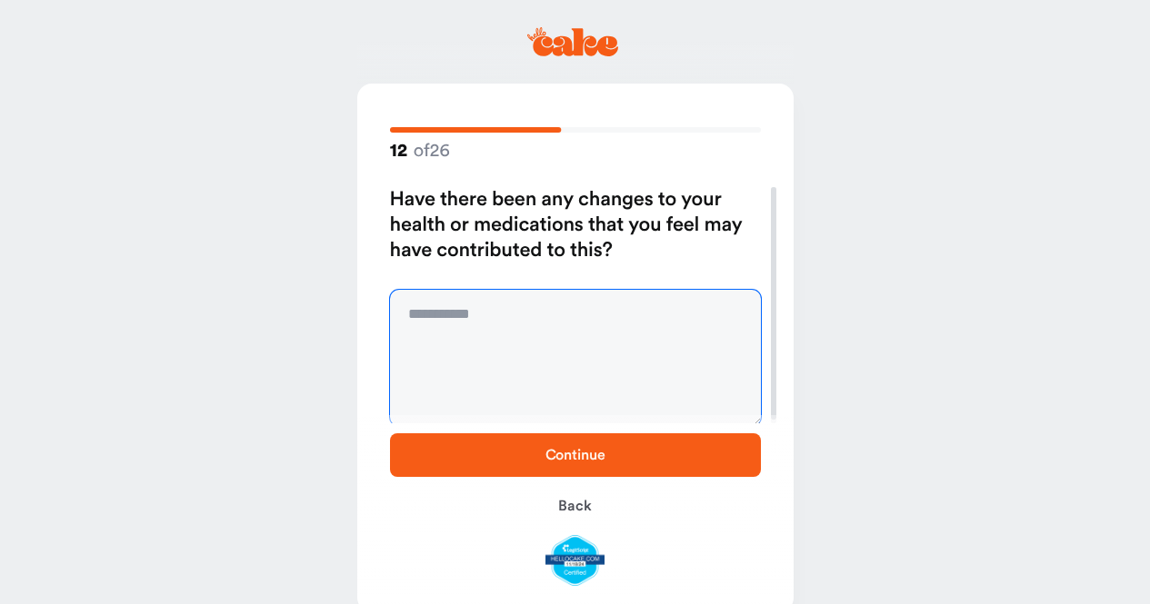
click at [486, 308] on textarea at bounding box center [575, 358] width 371 height 136
type textarea "**"
click at [559, 445] on span "Continue" at bounding box center [575, 455] width 313 height 22
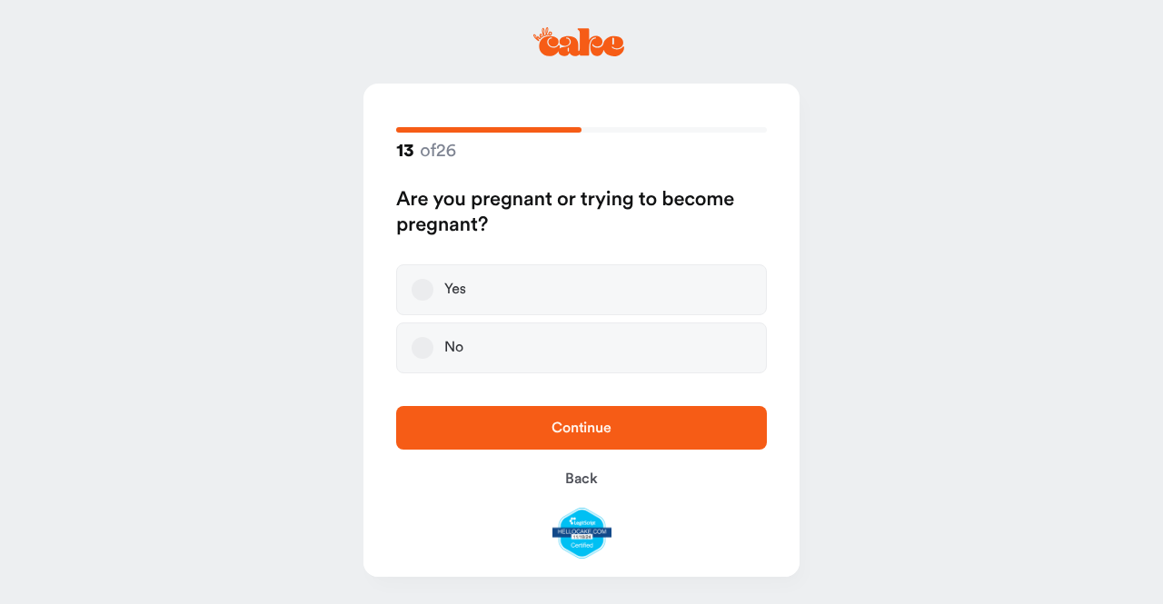
click at [415, 352] on button "No" at bounding box center [423, 348] width 22 height 22
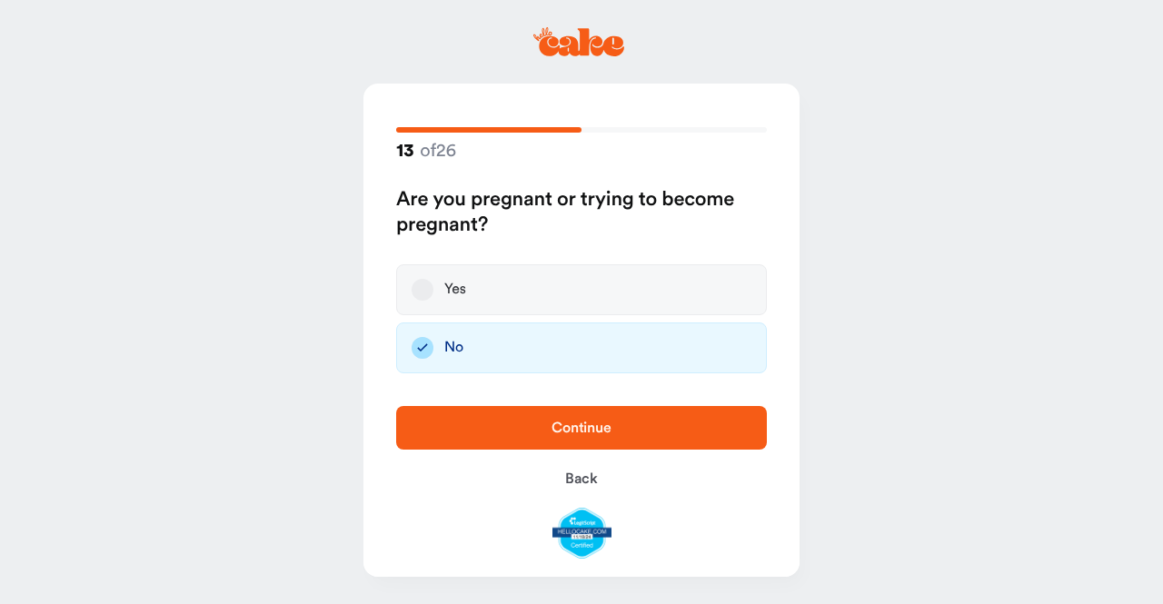
click at [558, 429] on span "Continue" at bounding box center [582, 428] width 60 height 15
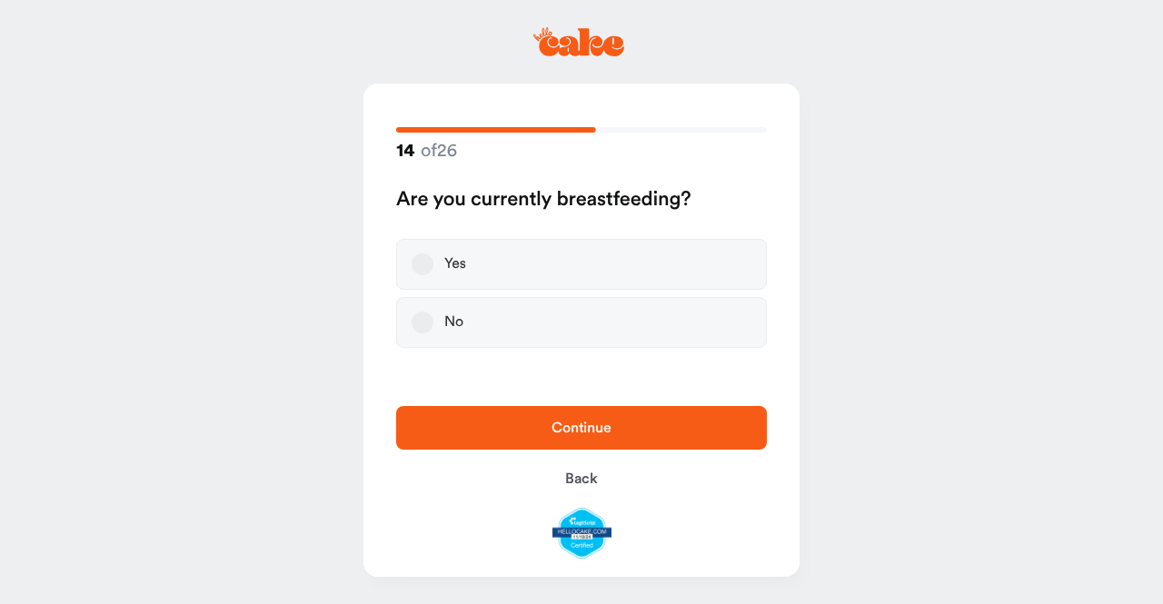
click at [421, 318] on button "No" at bounding box center [423, 323] width 22 height 22
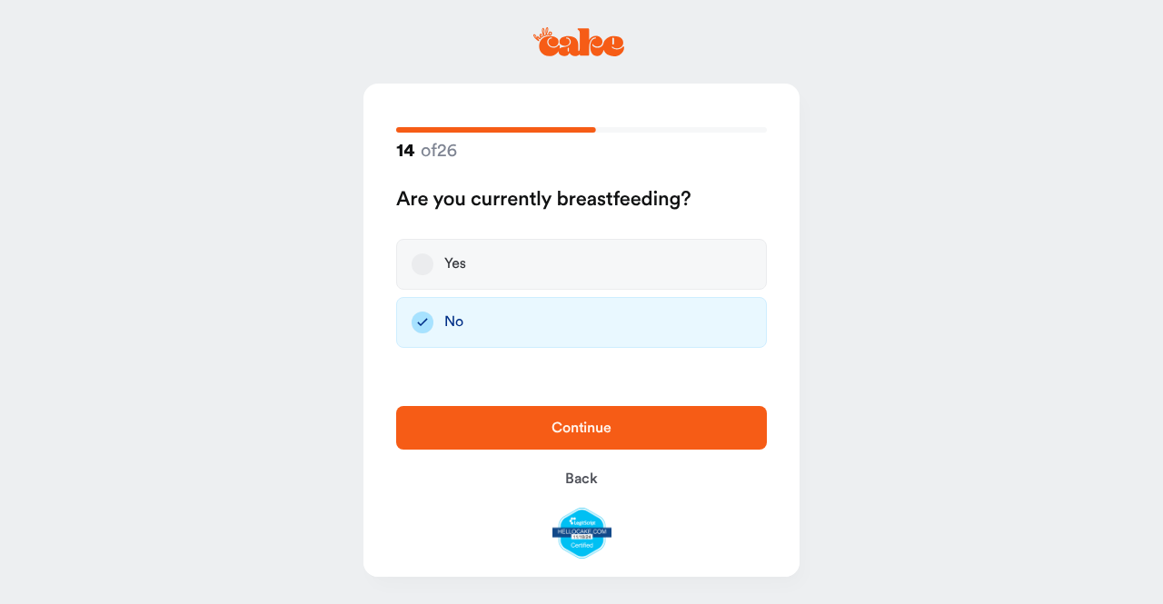
click at [553, 414] on button "Continue" at bounding box center [581, 428] width 371 height 44
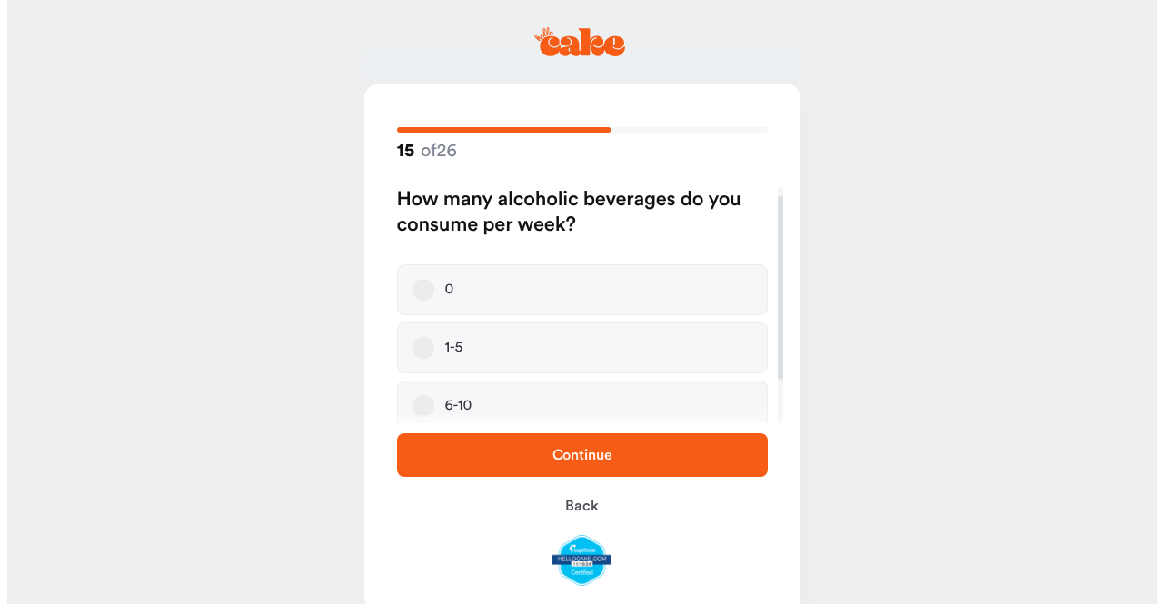
scroll to position [67, 0]
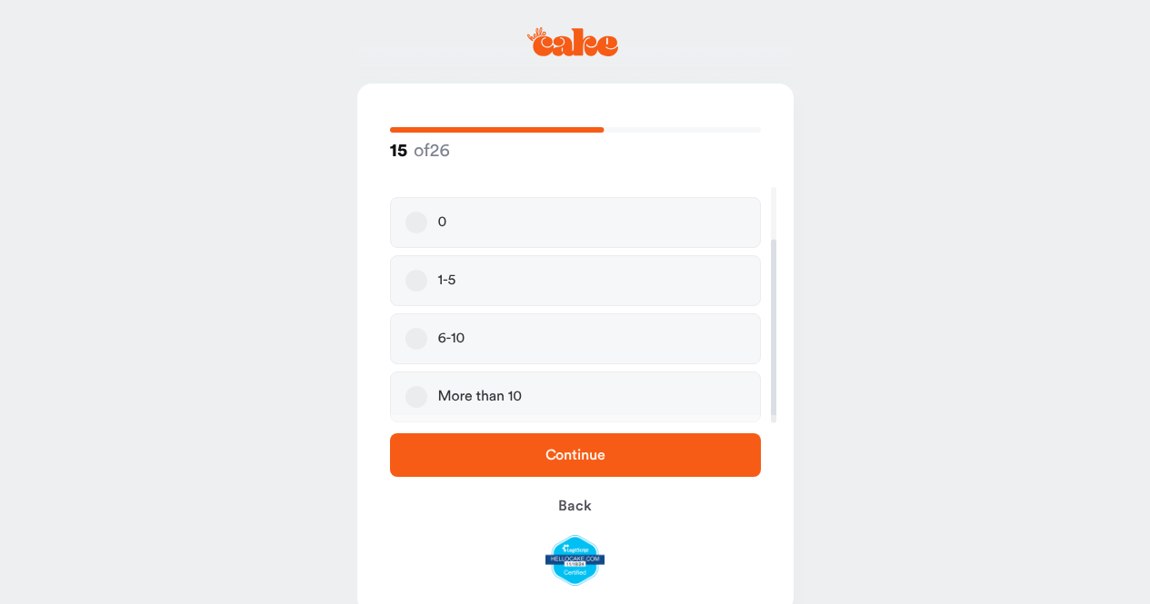
click at [415, 283] on button "1-5" at bounding box center [416, 281] width 22 height 22
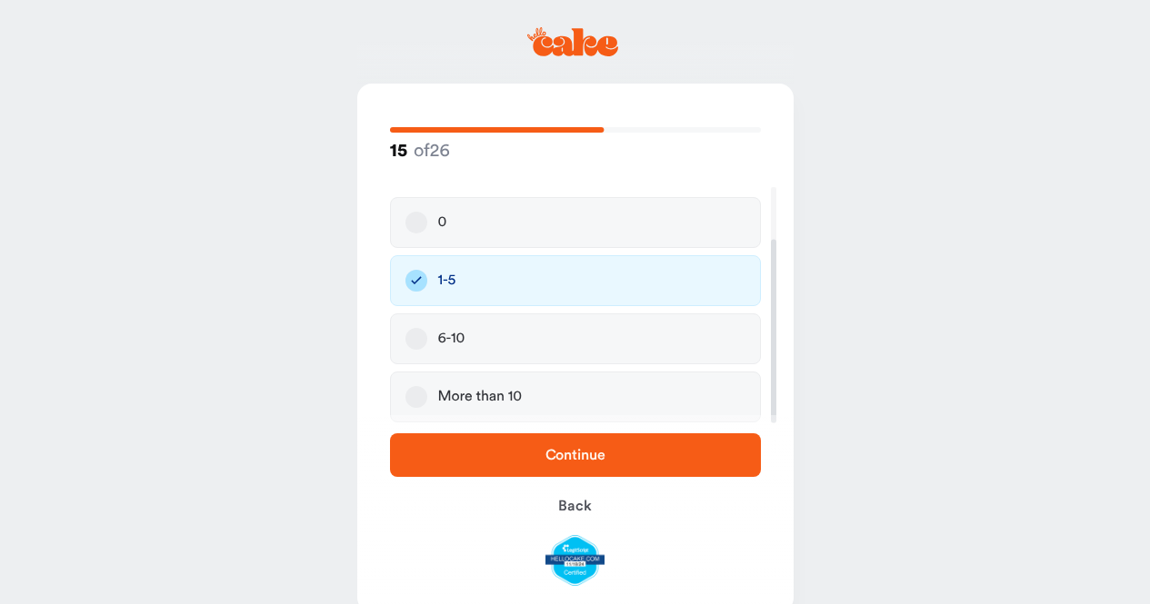
click at [554, 446] on span "Continue" at bounding box center [575, 455] width 313 height 22
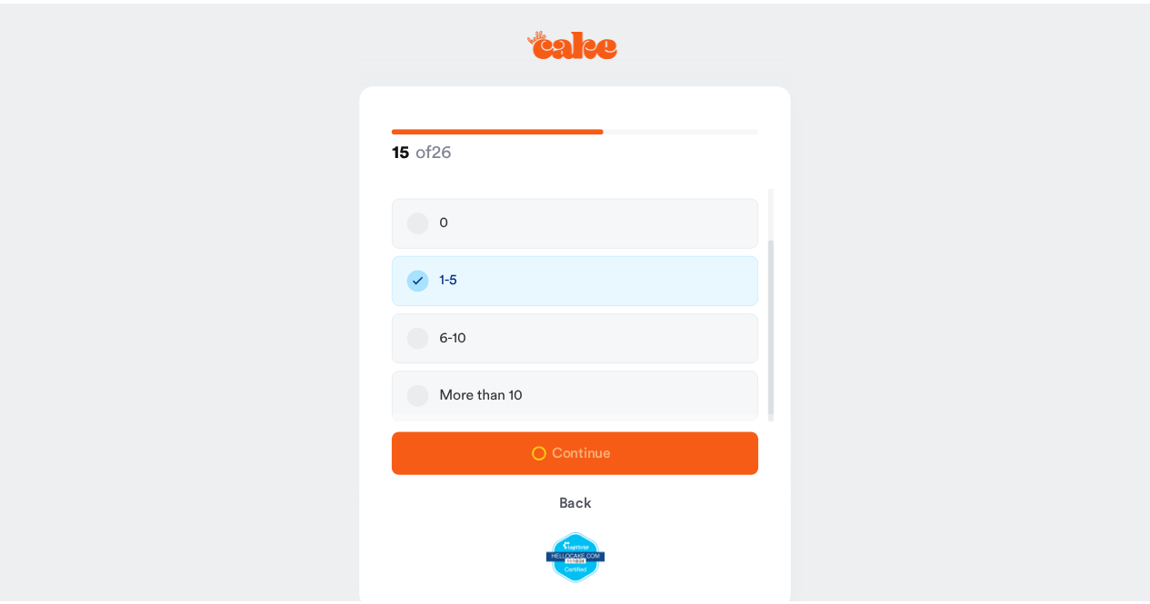
scroll to position [0, 0]
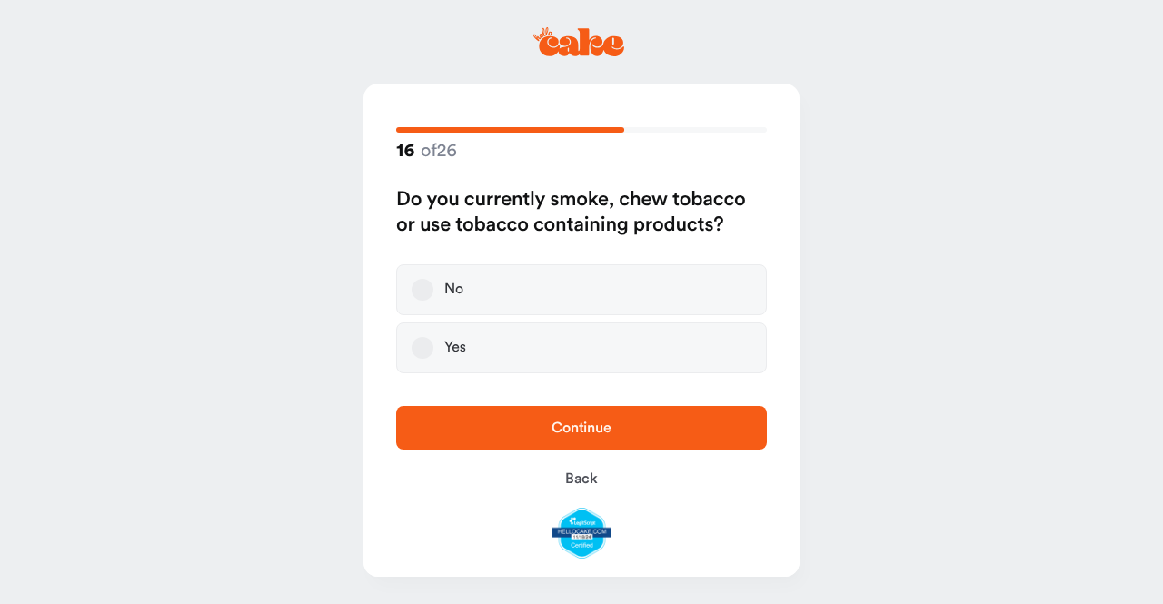
click at [426, 279] on button "No" at bounding box center [423, 290] width 22 height 22
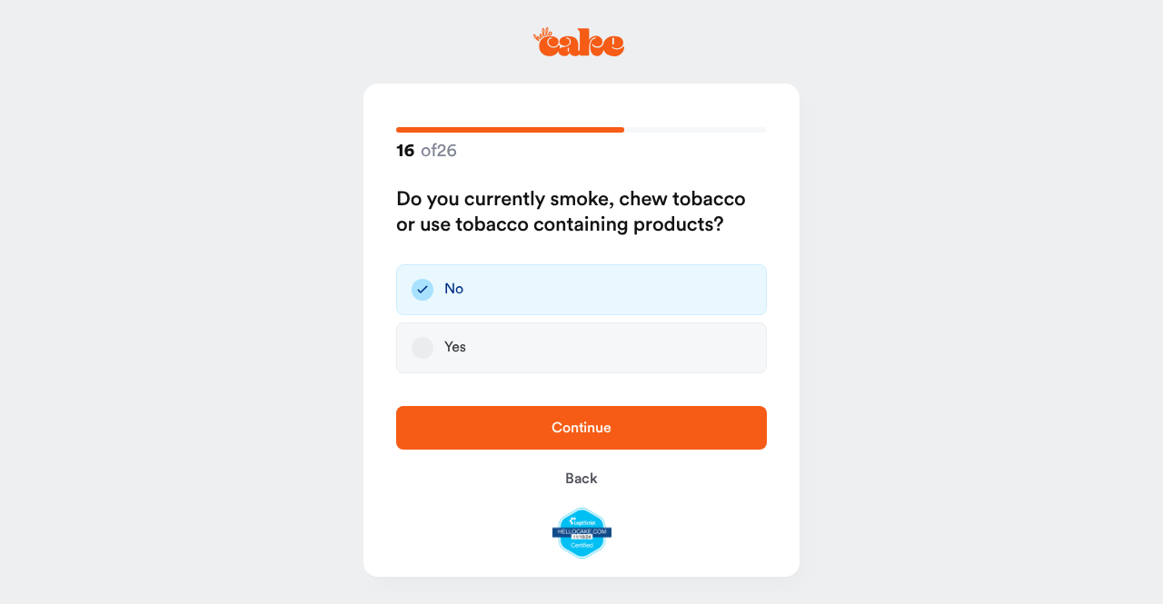
click at [559, 433] on span "Continue" at bounding box center [582, 428] width 60 height 15
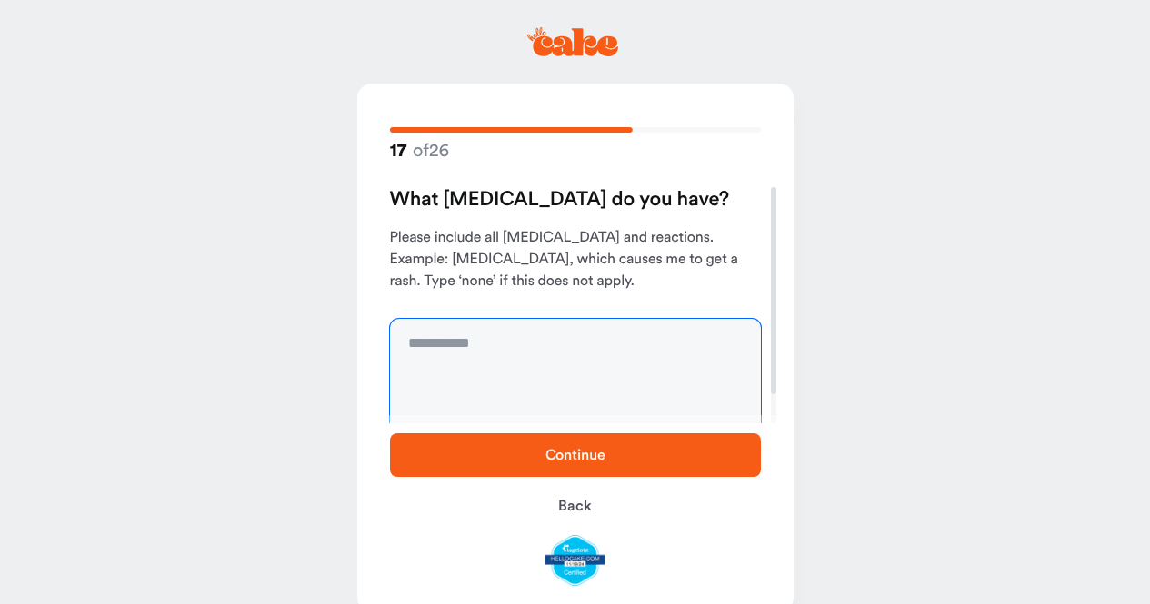
click at [498, 340] on textarea at bounding box center [575, 387] width 371 height 136
type textarea "**"
click at [546, 456] on span "Continue" at bounding box center [575, 455] width 60 height 15
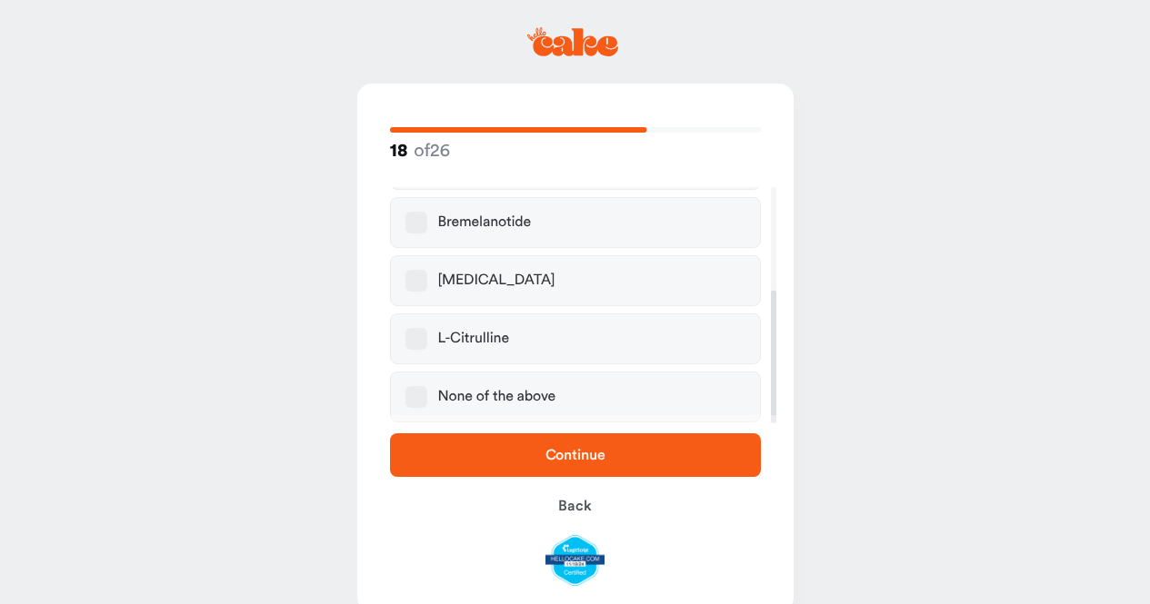
scroll to position [35, 0]
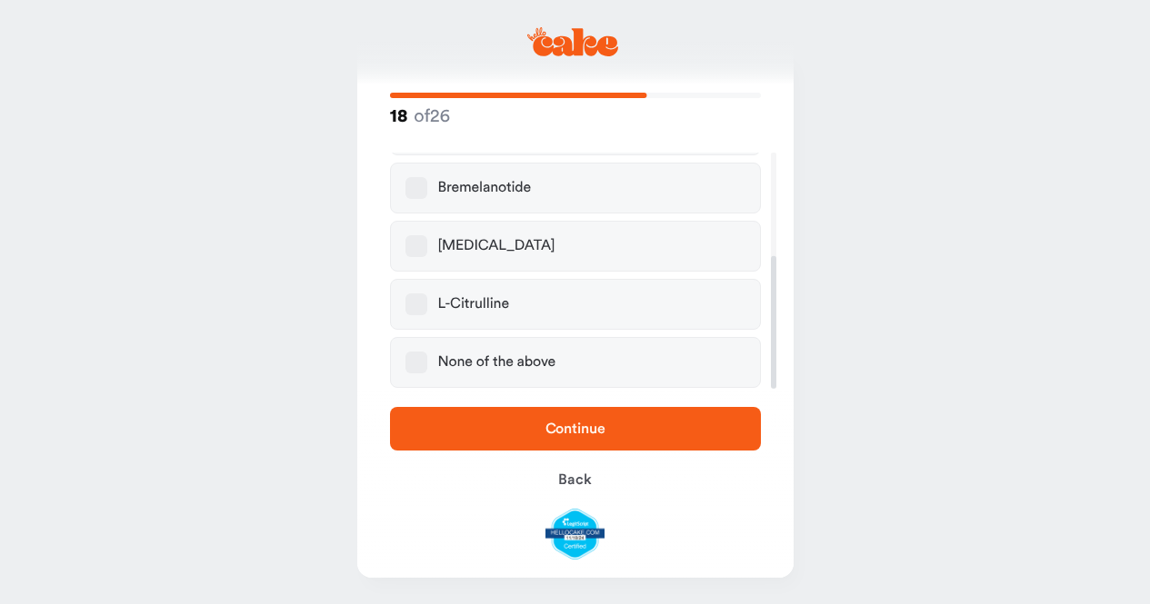
click at [410, 360] on button "None of the above" at bounding box center [416, 363] width 22 height 22
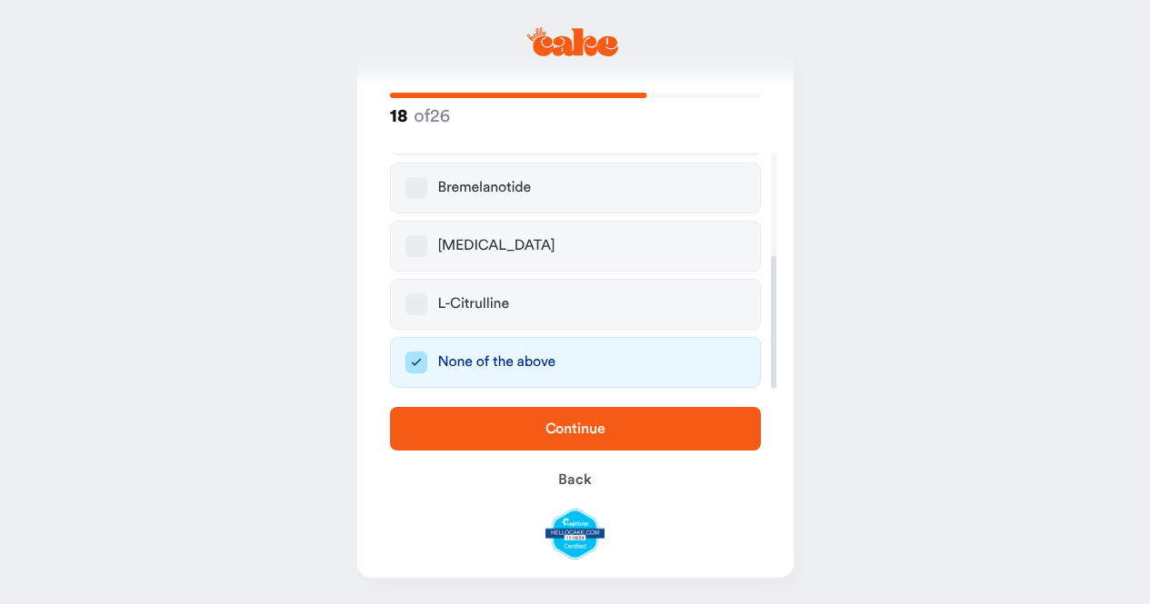
click at [570, 432] on span "Continue" at bounding box center [575, 429] width 60 height 15
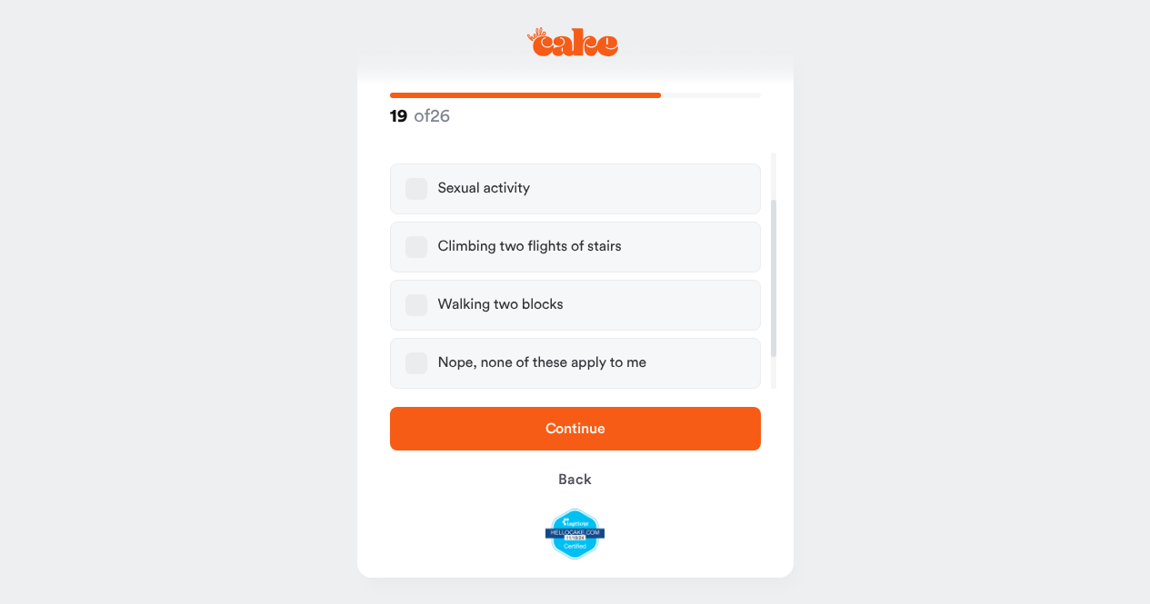
scroll to position [118, 0]
click at [414, 364] on button "Nope, none of these apply to me" at bounding box center [416, 363] width 22 height 22
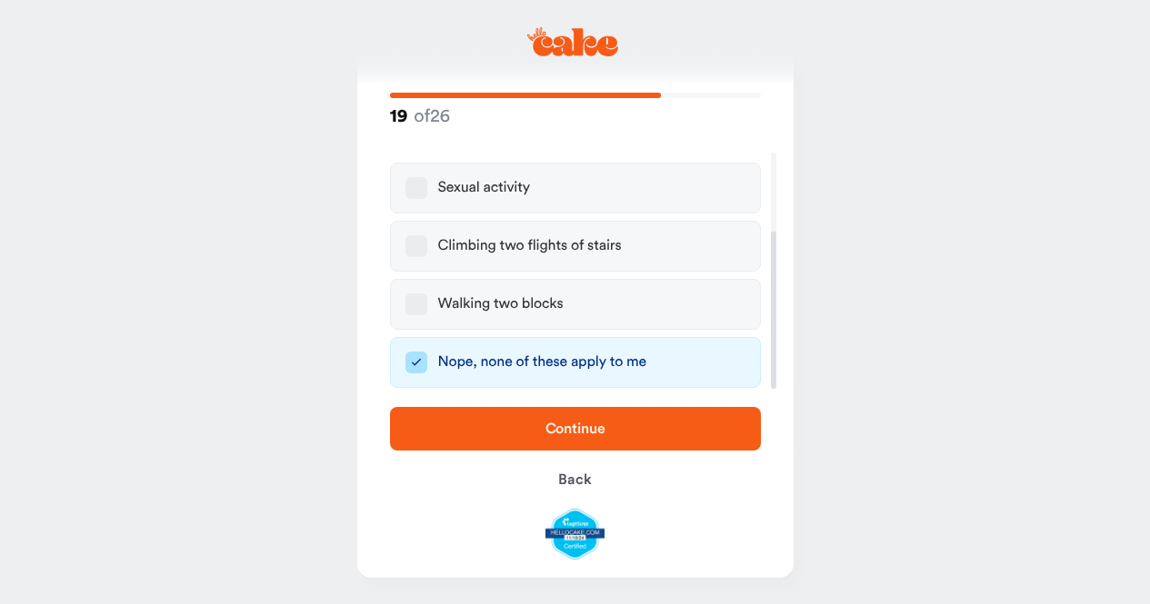
click at [554, 435] on span "Continue" at bounding box center [575, 429] width 60 height 15
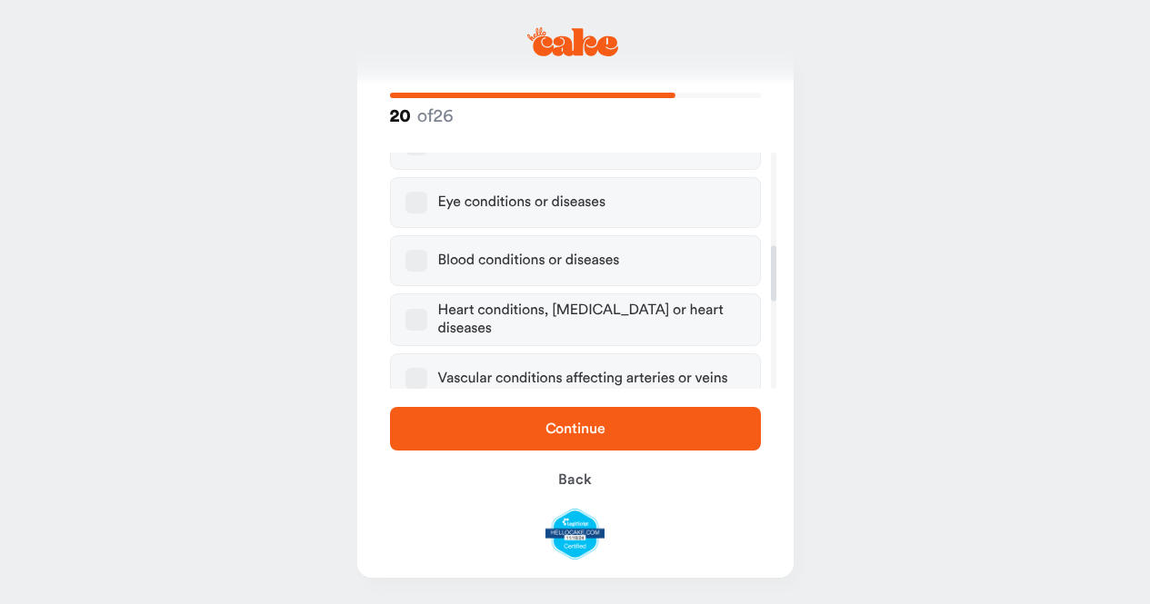
scroll to position [664, 0]
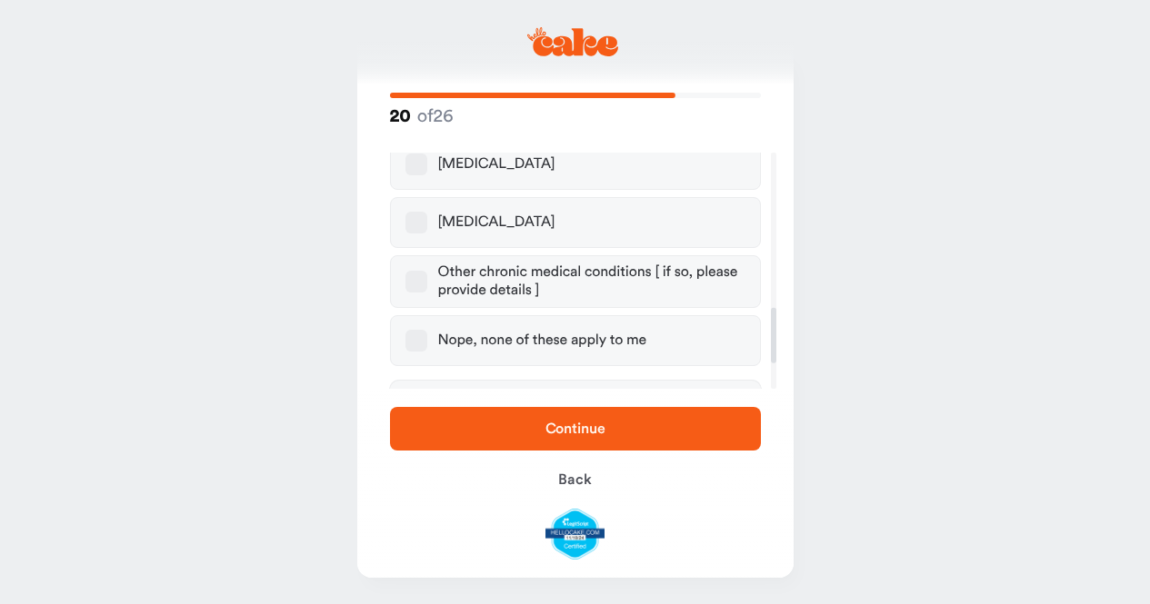
click at [422, 330] on button "Nope, none of these apply to me" at bounding box center [416, 341] width 22 height 22
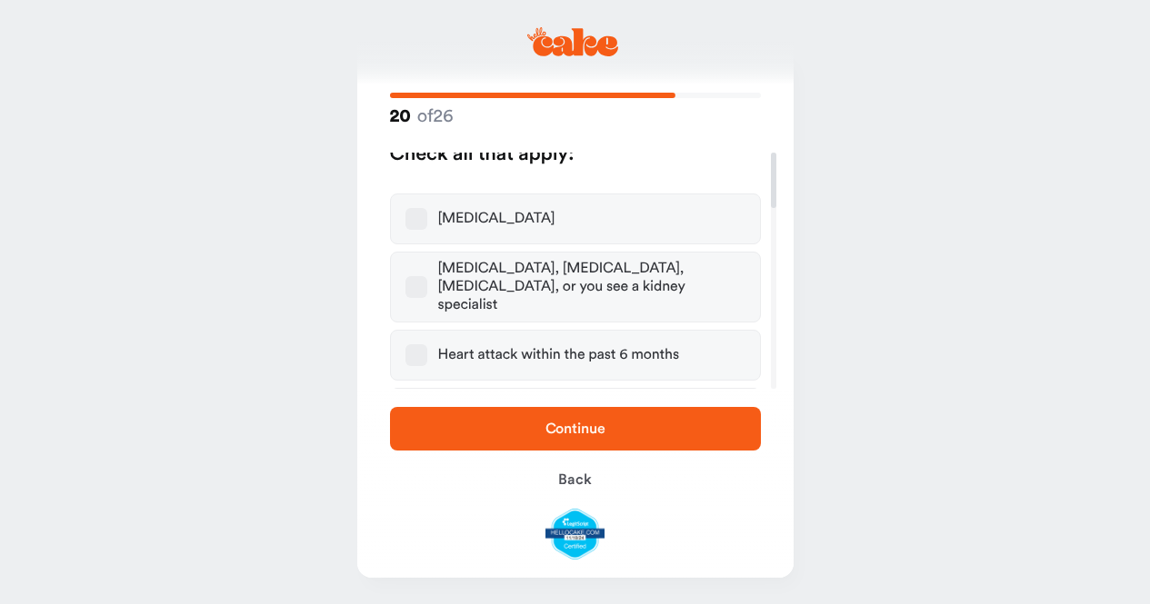
scroll to position [0, 0]
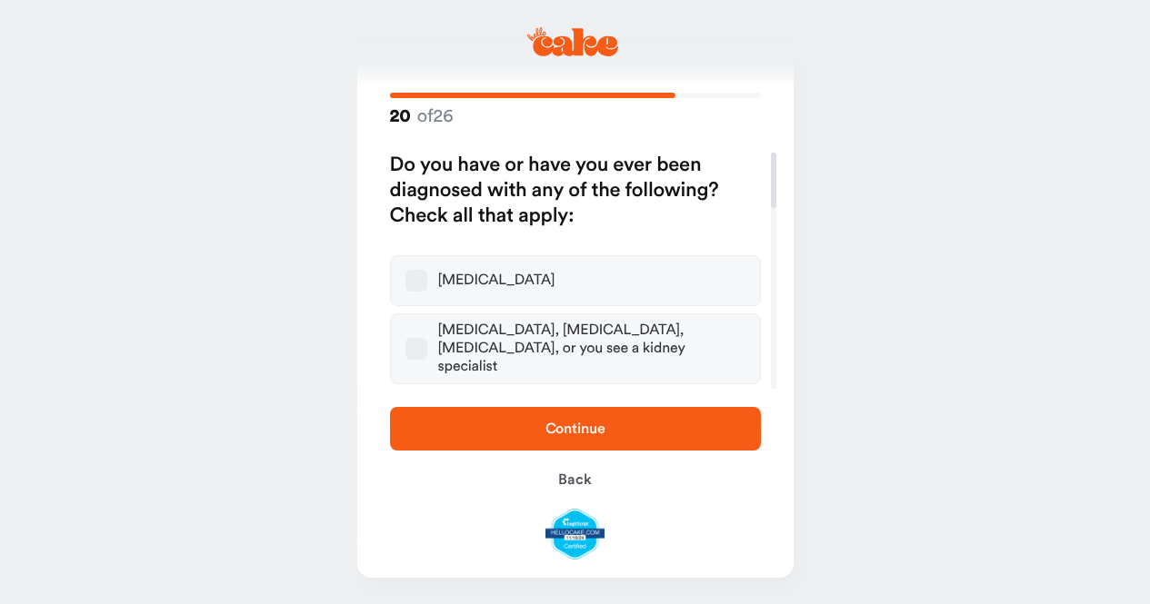
click at [559, 428] on span "Continue" at bounding box center [575, 429] width 60 height 15
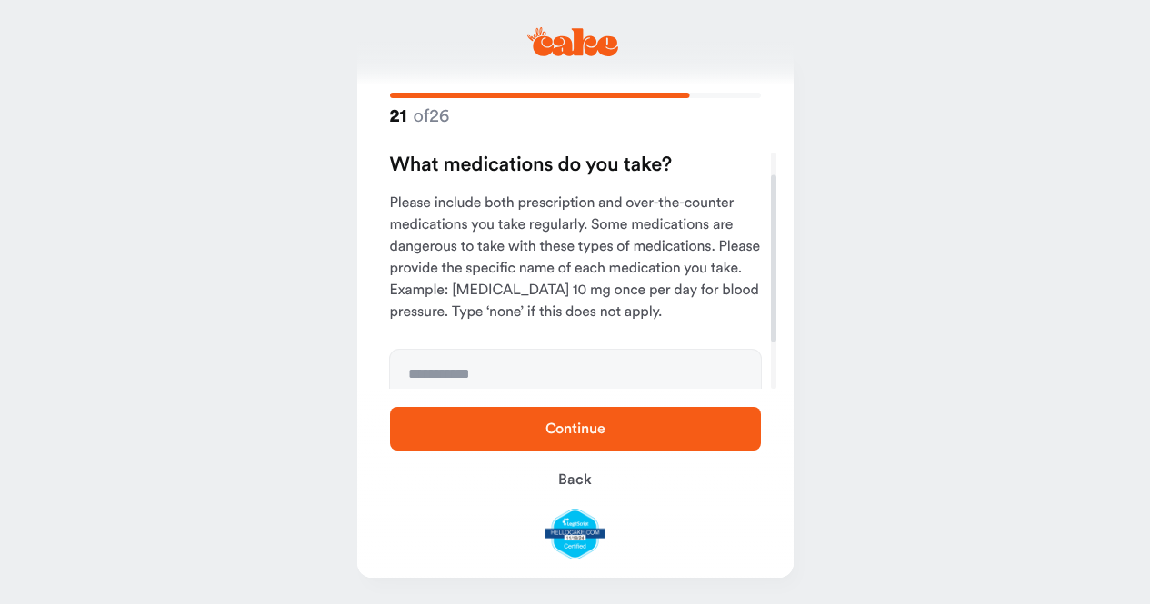
scroll to position [91, 0]
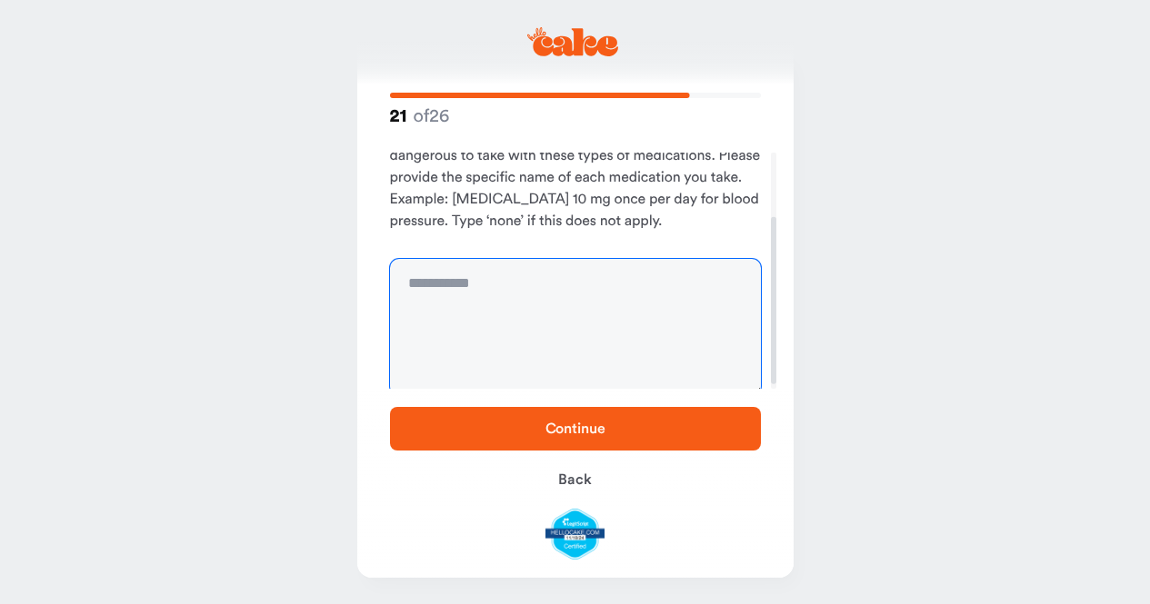
click at [507, 287] on textarea at bounding box center [575, 327] width 371 height 136
type textarea "****"
click at [564, 431] on span "Continue" at bounding box center [575, 429] width 60 height 15
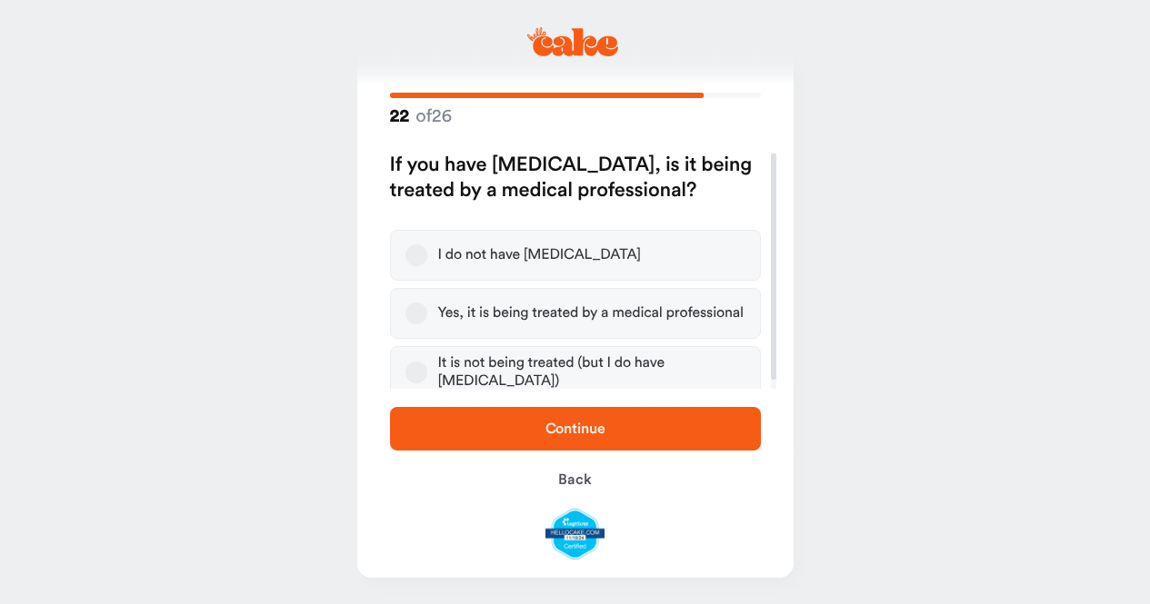
scroll to position [11, 0]
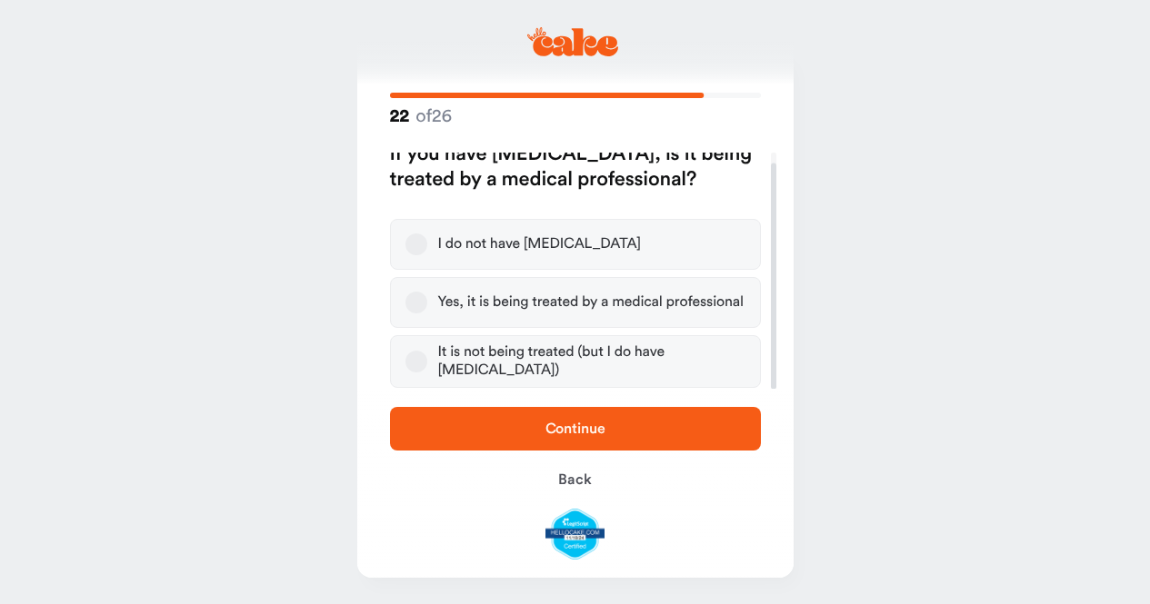
click at [424, 245] on button "I do not have high blood pressure" at bounding box center [416, 245] width 22 height 22
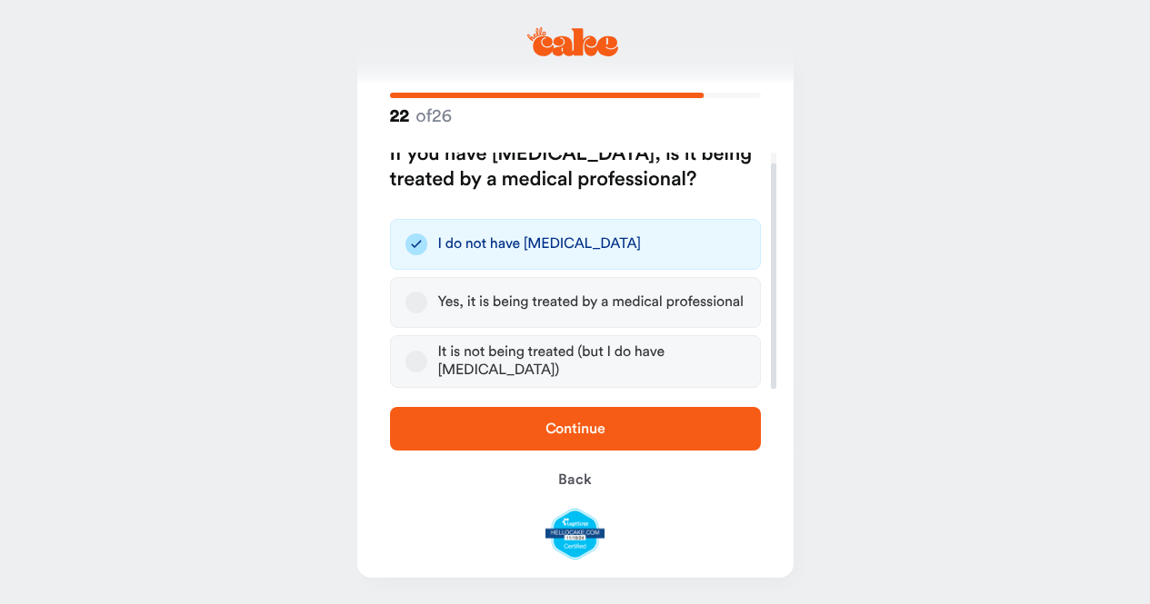
click at [612, 431] on span "Continue" at bounding box center [575, 429] width 313 height 22
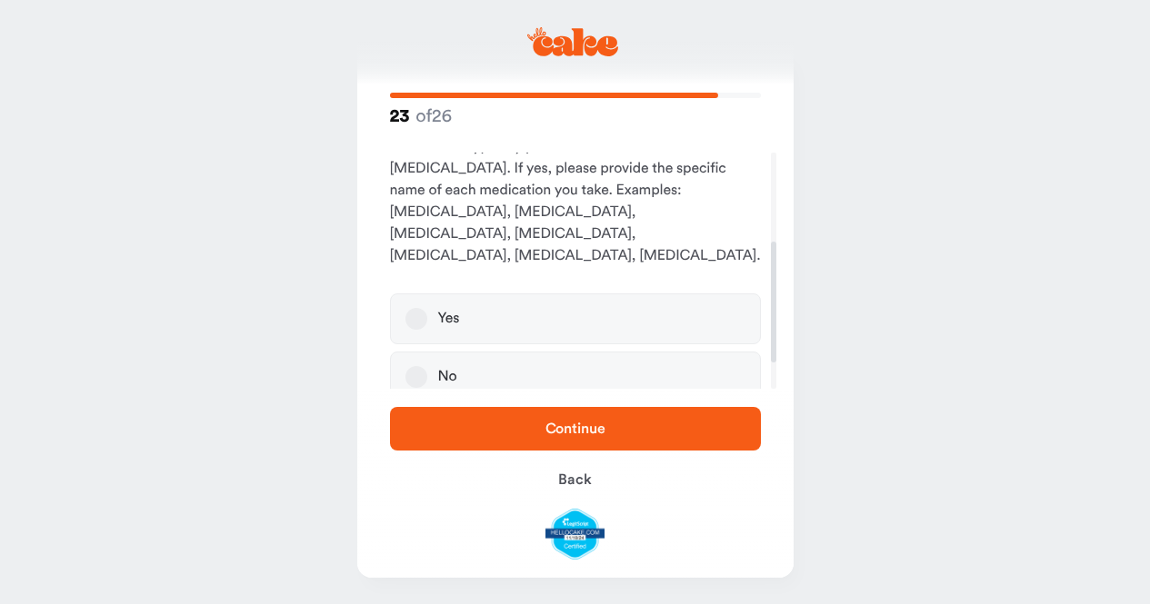
scroll to position [182, 0]
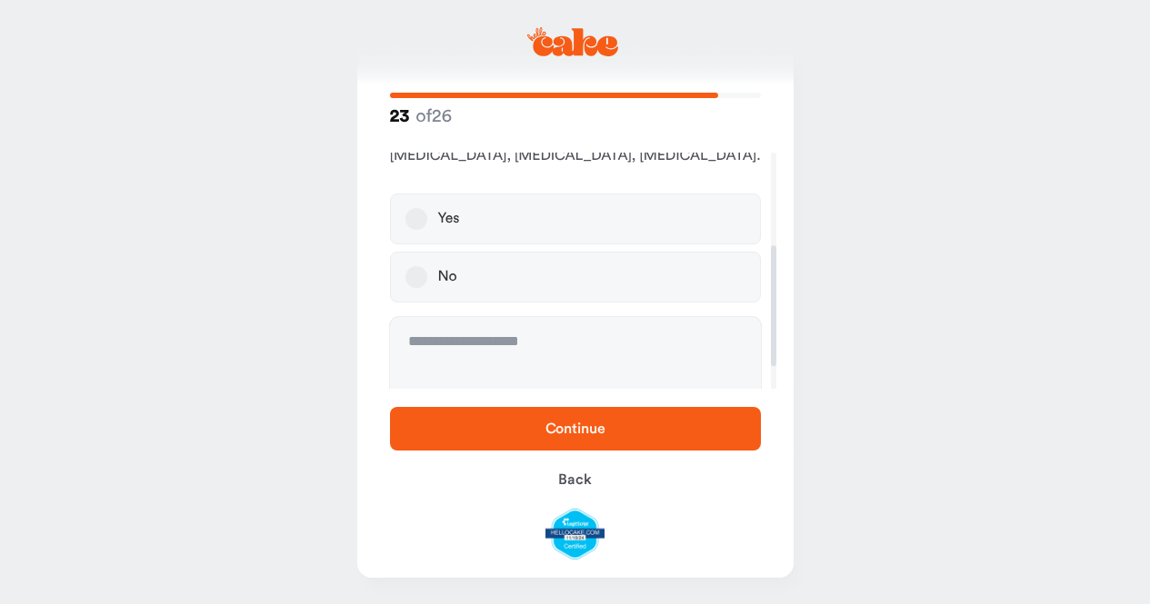
click at [408, 266] on button "No" at bounding box center [416, 277] width 22 height 22
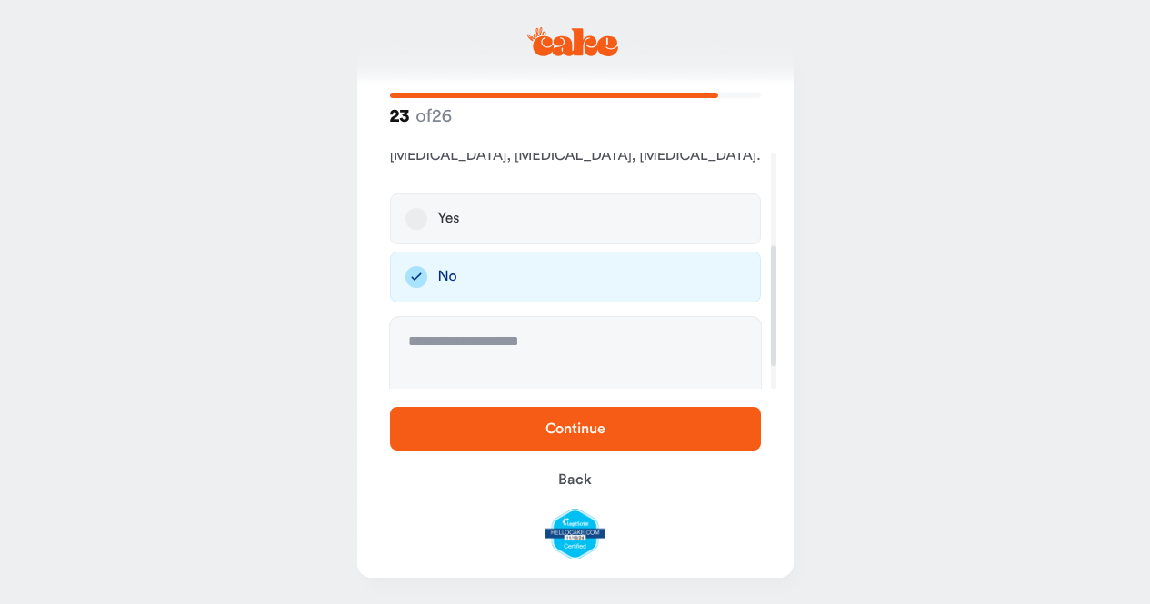
click at [554, 424] on span "Continue" at bounding box center [575, 429] width 60 height 15
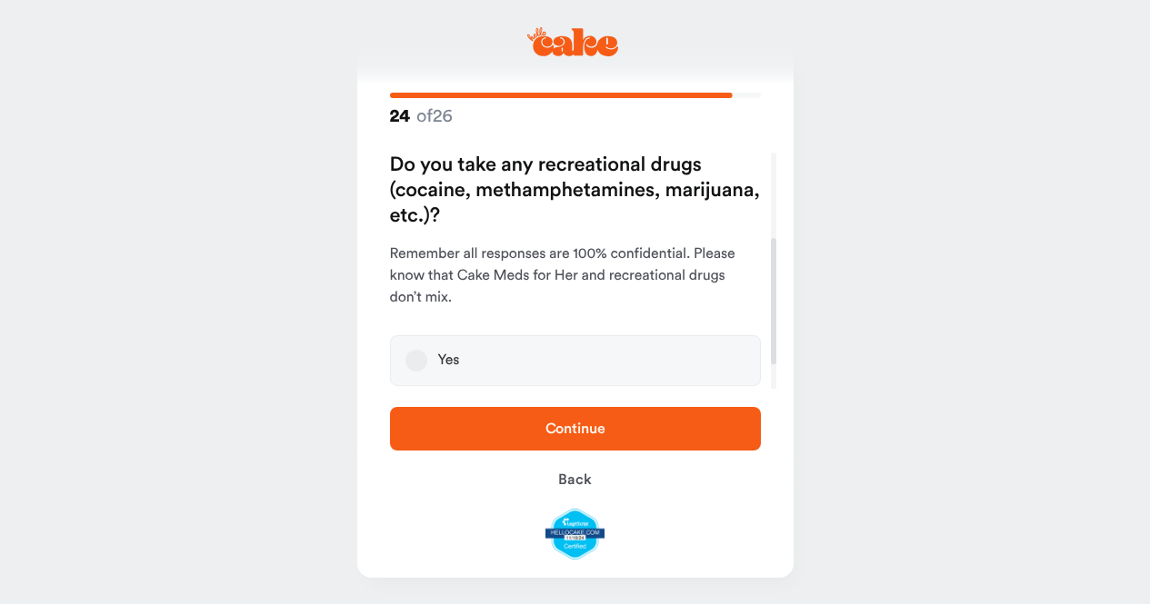
scroll to position [207, 0]
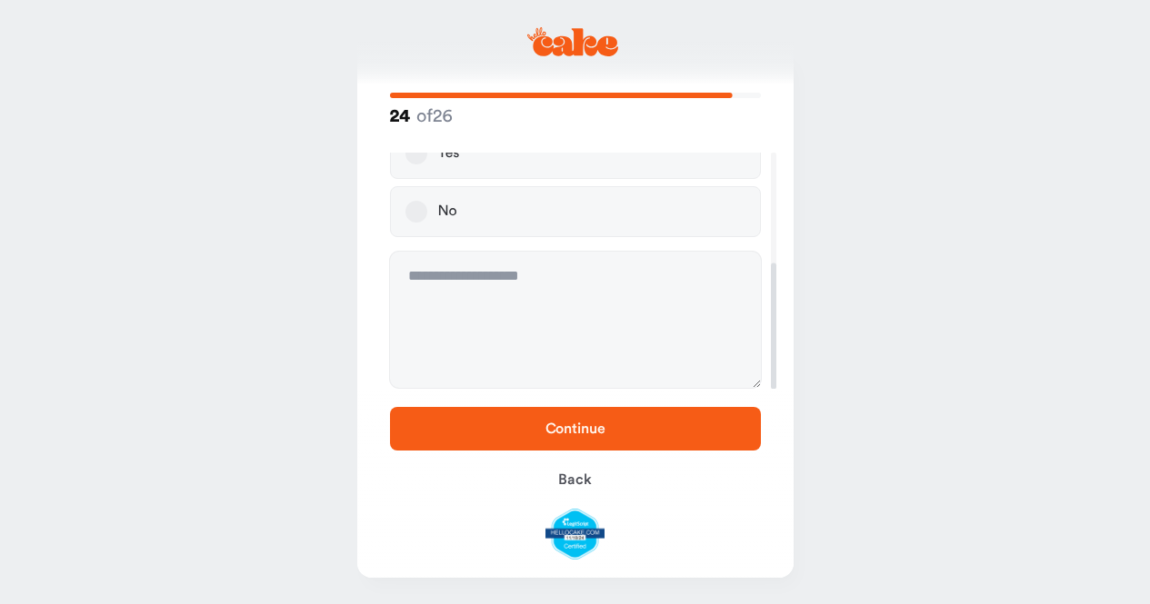
click at [412, 213] on button "No" at bounding box center [416, 212] width 22 height 22
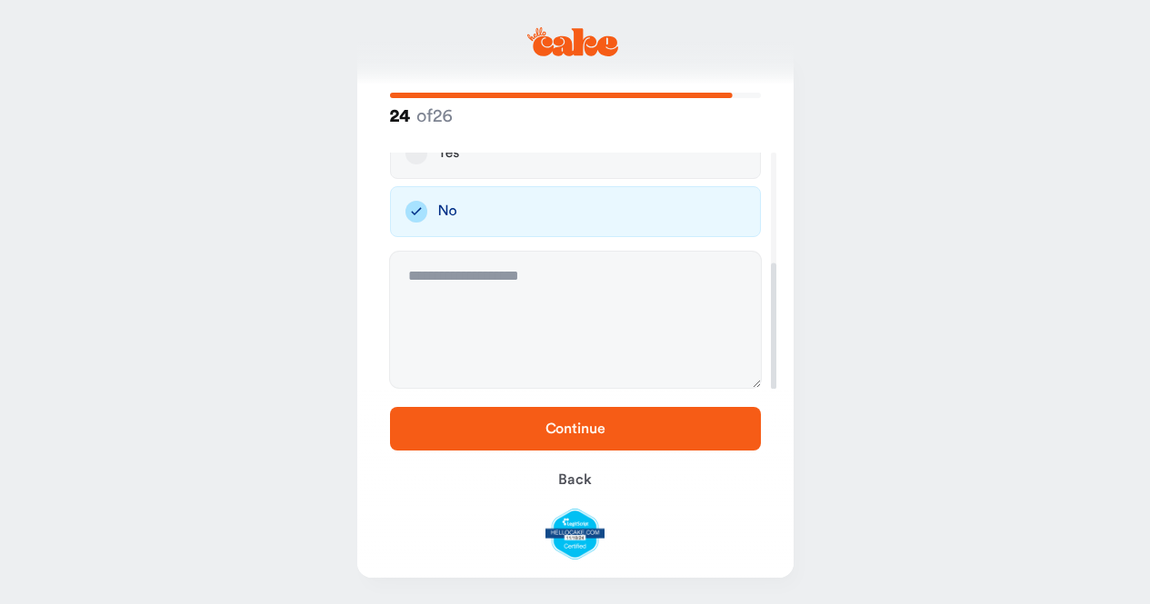
click at [593, 418] on span "Continue" at bounding box center [575, 429] width 313 height 22
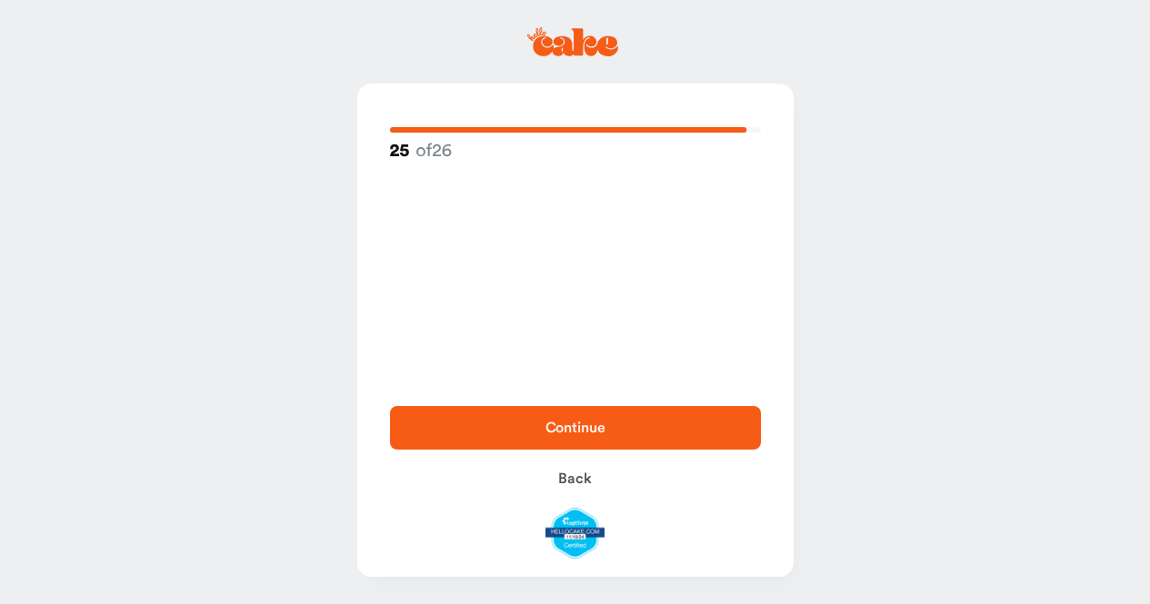
scroll to position [0, 0]
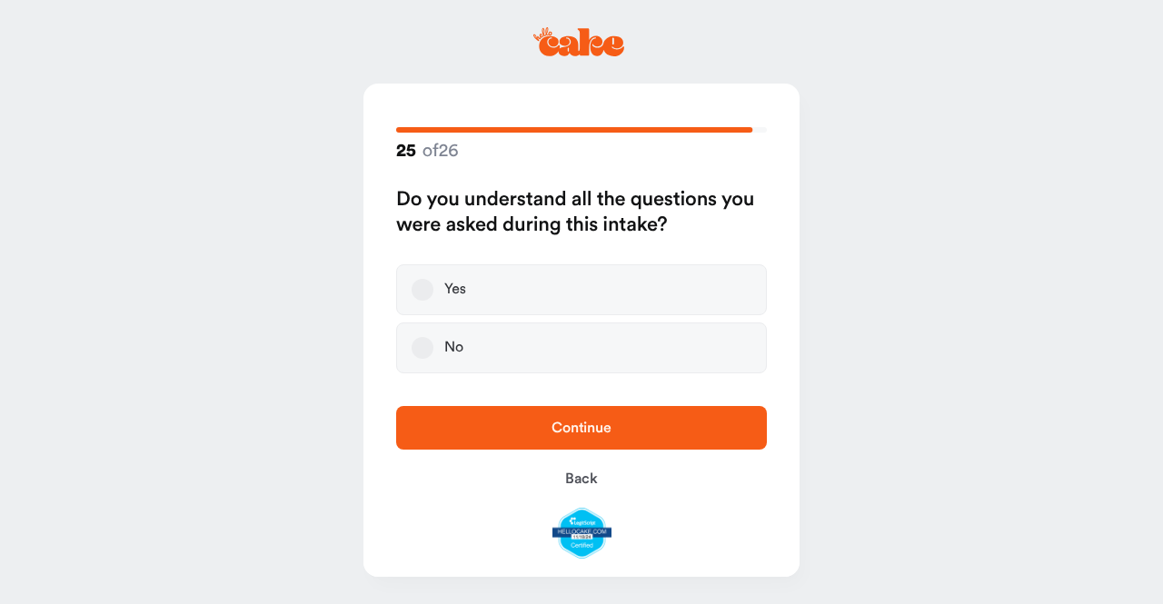
click at [421, 288] on button "Yes" at bounding box center [423, 290] width 22 height 22
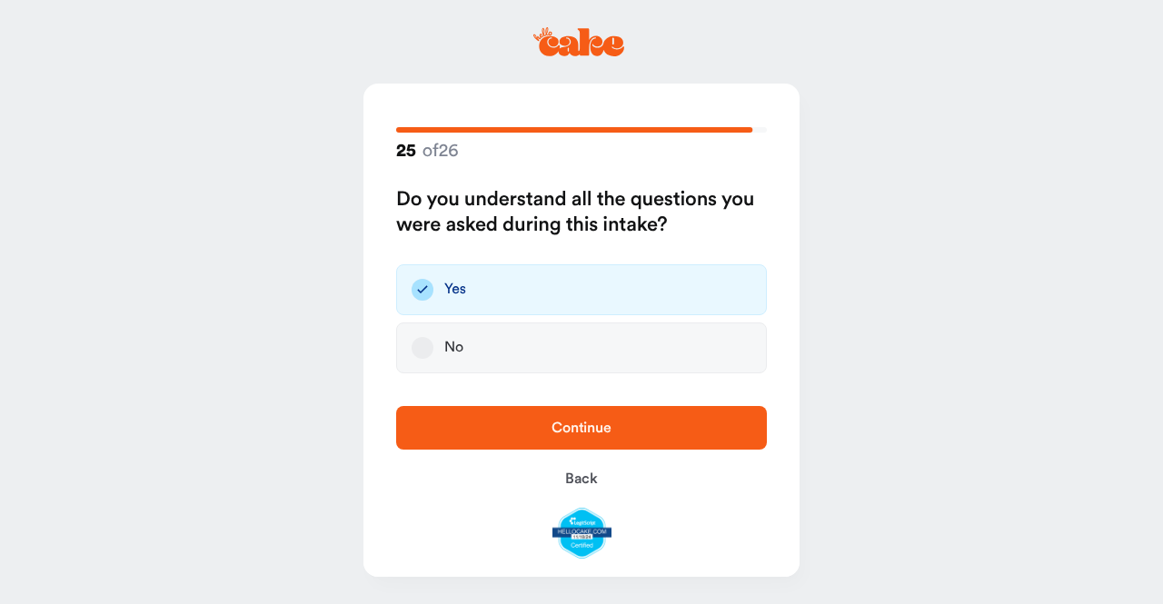
click at [574, 423] on span "Continue" at bounding box center [582, 428] width 60 height 15
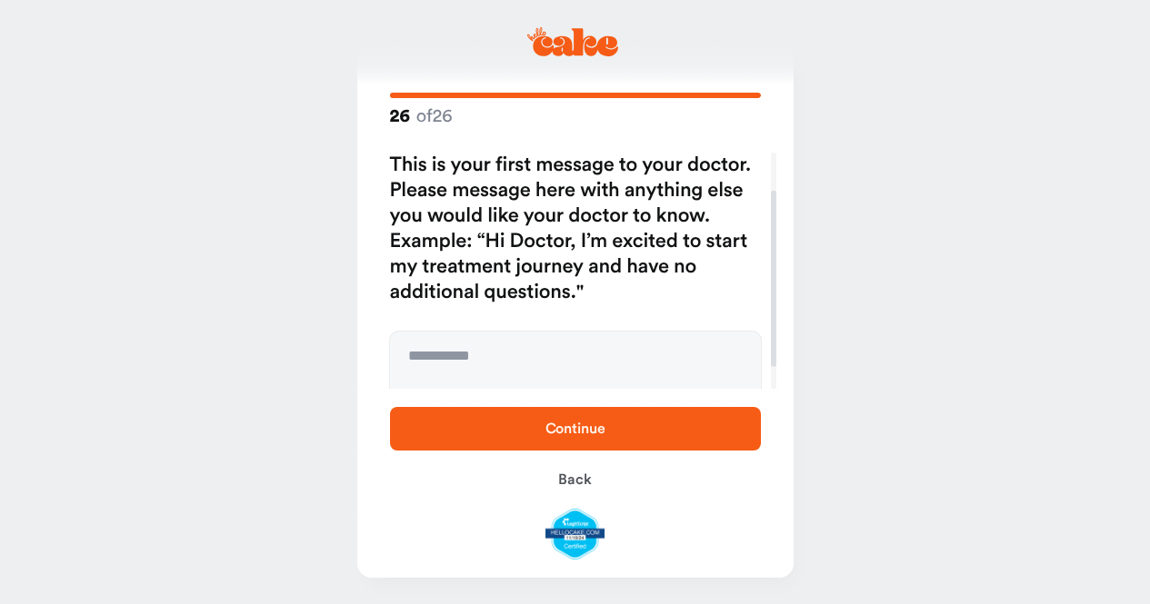
scroll to position [80, 0]
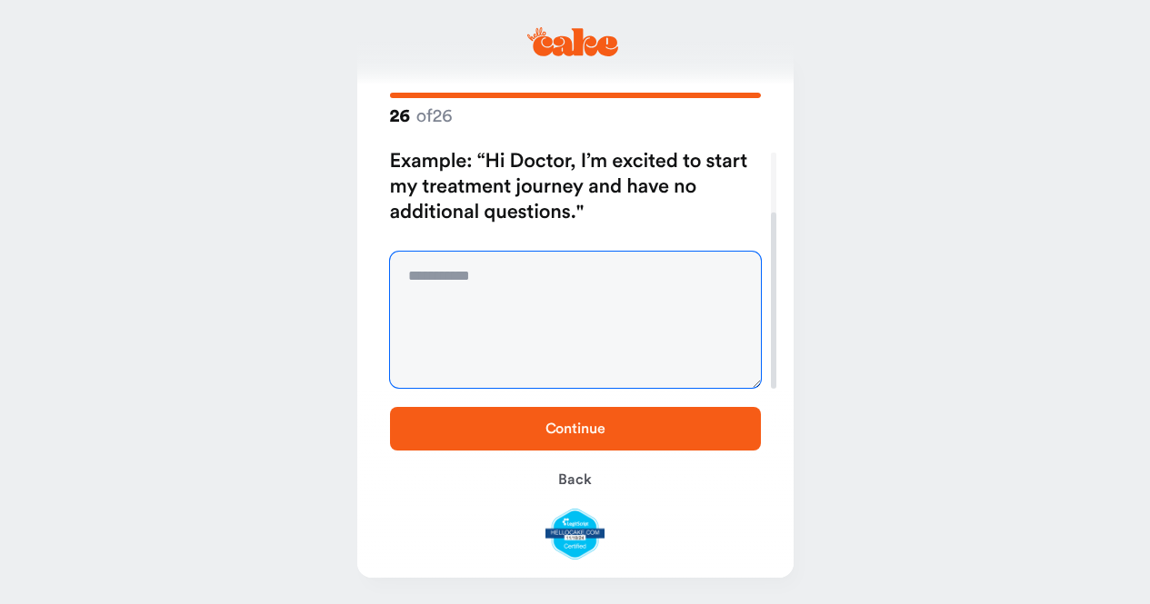
click at [443, 261] on textarea at bounding box center [575, 320] width 371 height 136
type textarea "**********"
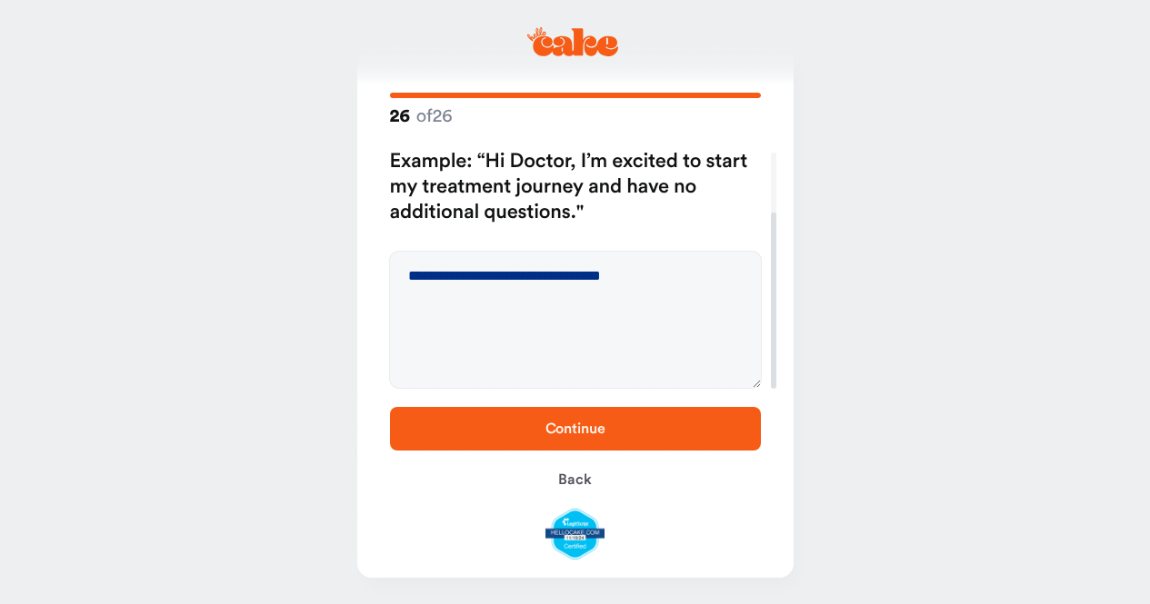
click at [576, 450] on button "Continue" at bounding box center [575, 429] width 371 height 44
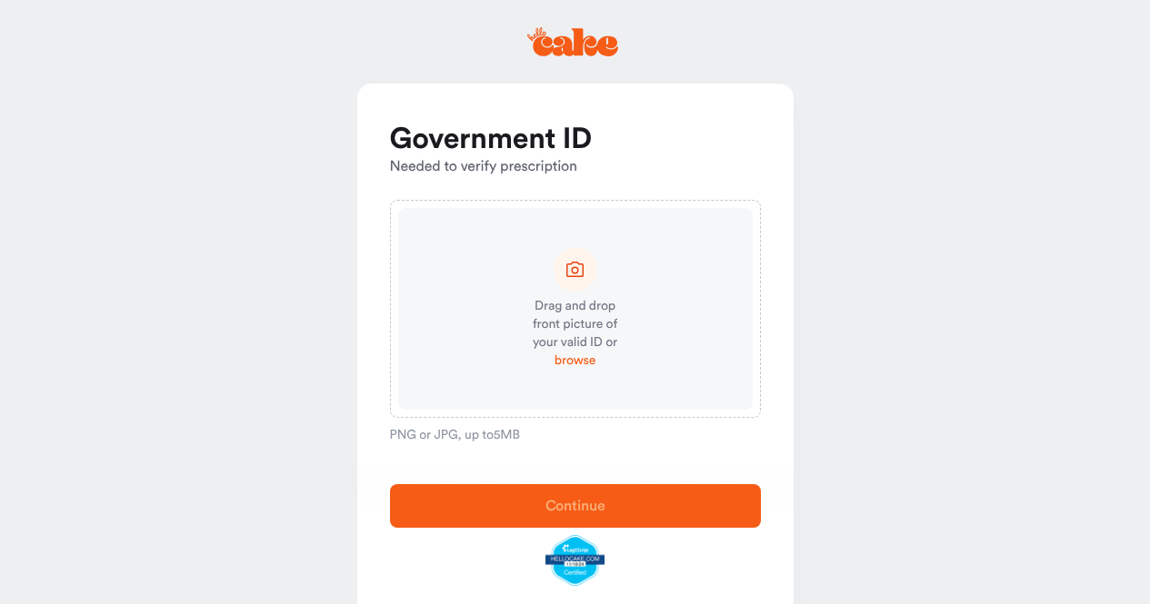
click at [575, 360] on span "browse" at bounding box center [574, 361] width 41 height 18
click at [569, 364] on span "browse" at bounding box center [574, 361] width 41 height 18
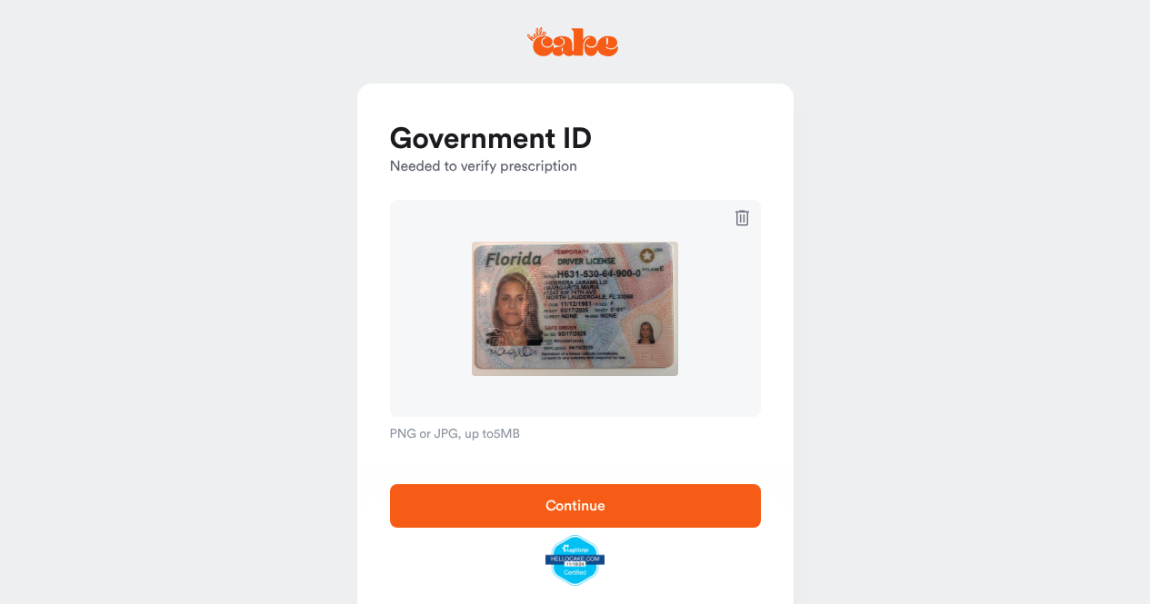
click at [579, 507] on span "Continue" at bounding box center [575, 506] width 60 height 15
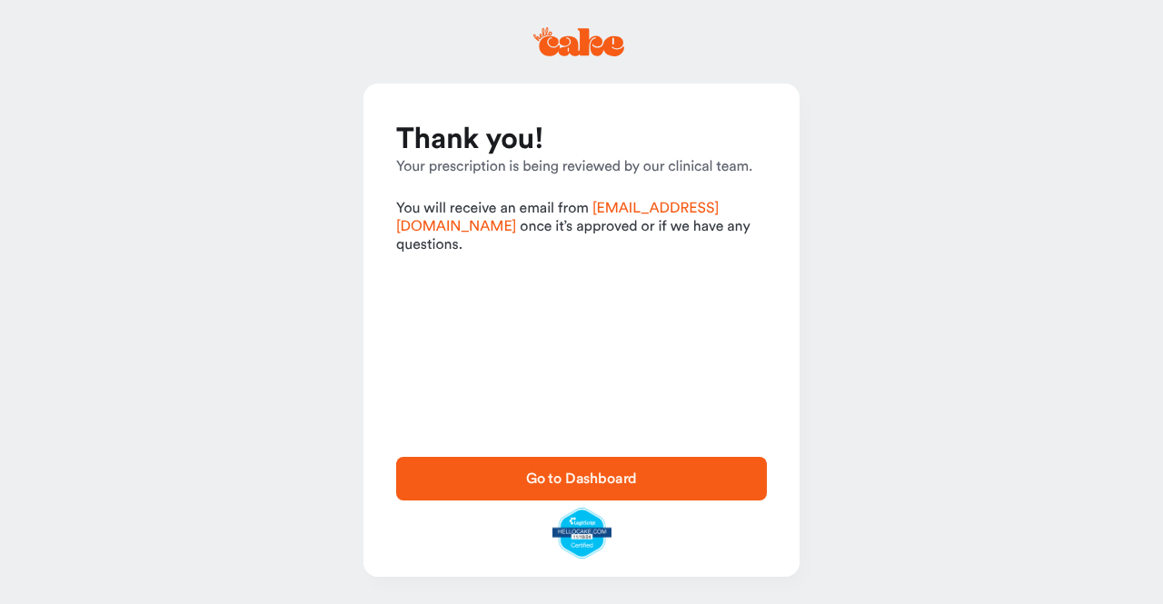
click at [575, 487] on span "Go to Dashboard" at bounding box center [581, 479] width 313 height 22
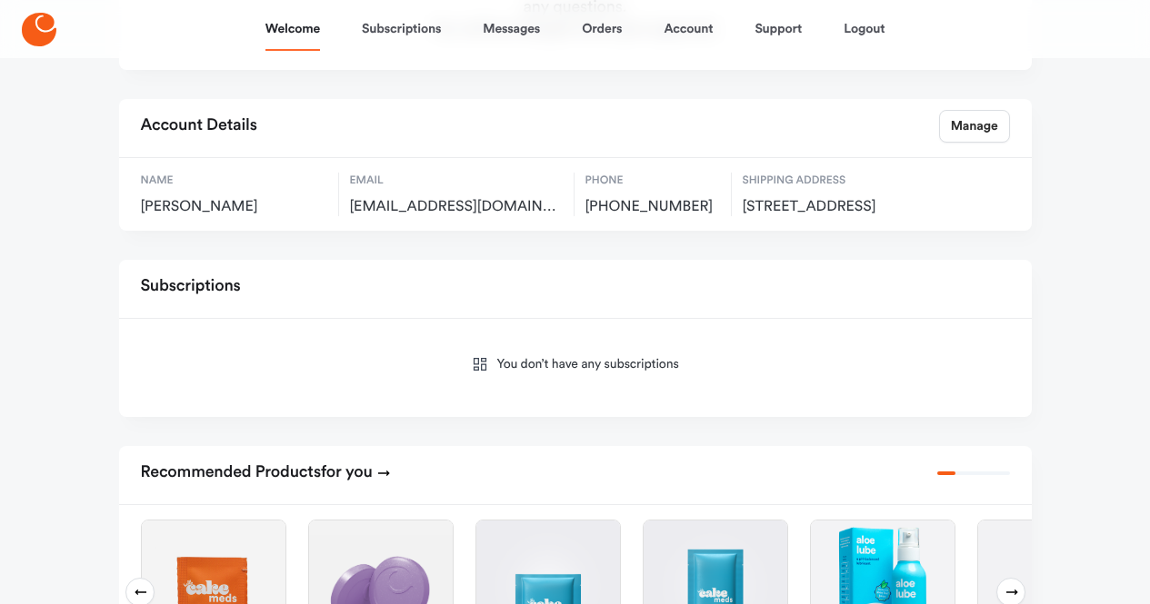
scroll to position [364, 0]
